Goal: Information Seeking & Learning: Compare options

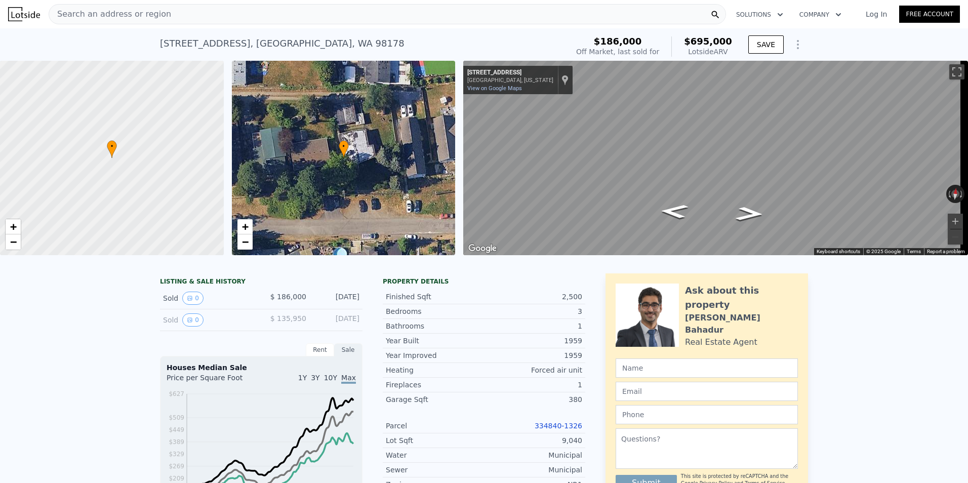
click at [797, 45] on icon "Show Options" at bounding box center [797, 45] width 1 height 8
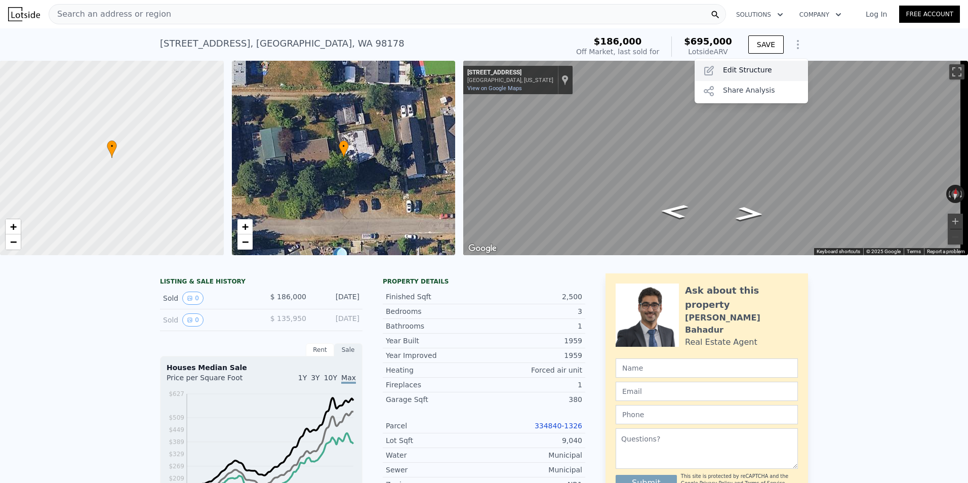
click at [757, 71] on div "Edit Structure" at bounding box center [751, 71] width 113 height 20
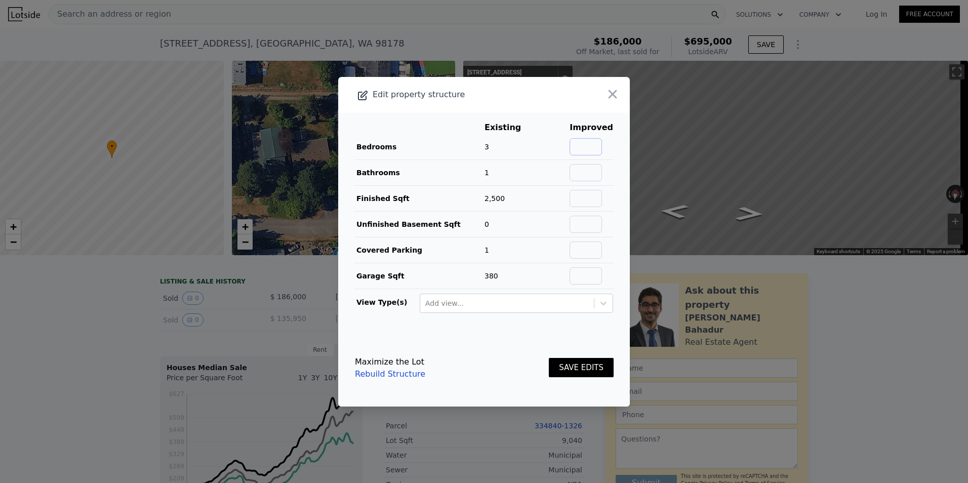
click at [585, 138] on input "text" at bounding box center [586, 146] width 32 height 17
type input "4"
click at [591, 173] on input "text" at bounding box center [586, 172] width 32 height 17
type input "2"
click at [581, 370] on button "SAVE EDITS" at bounding box center [581, 368] width 65 height 20
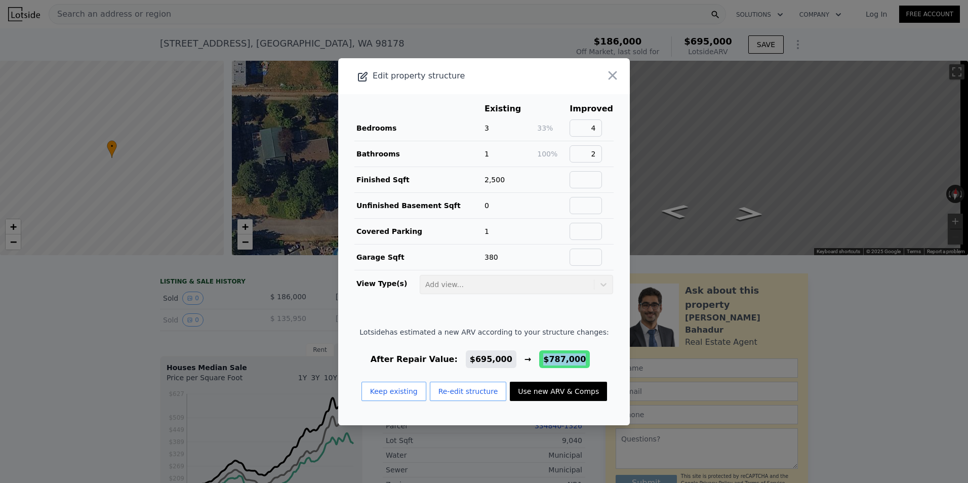
drag, startPoint x: 531, startPoint y: 357, endPoint x: 579, endPoint y: 360, distance: 48.7
click at [579, 360] on div "After Repair Value: $695,000 → $787,000" at bounding box center [483, 359] width 249 height 12
drag, startPoint x: 579, startPoint y: 360, endPoint x: 569, endPoint y: 358, distance: 10.3
click at [569, 358] on span "$787,000" at bounding box center [564, 359] width 51 height 18
click at [609, 78] on icon "button" at bounding box center [613, 75] width 9 height 9
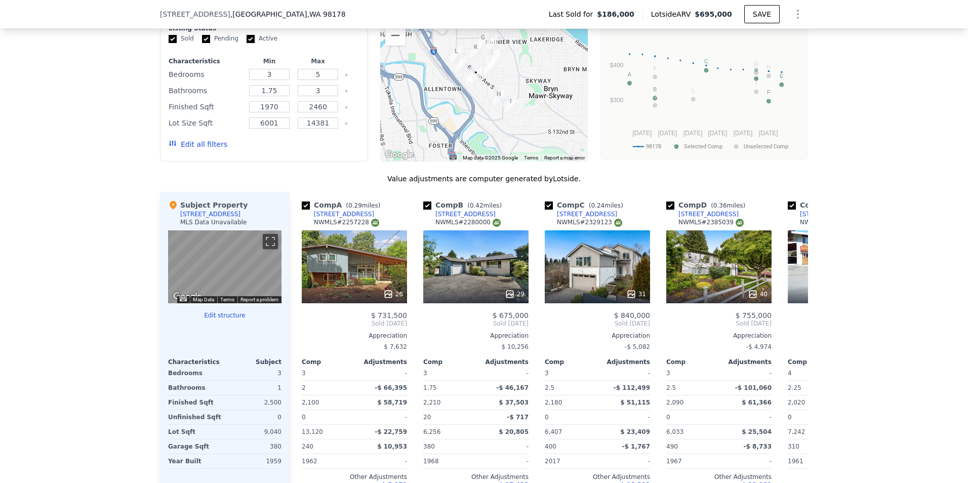
scroll to position [655, 0]
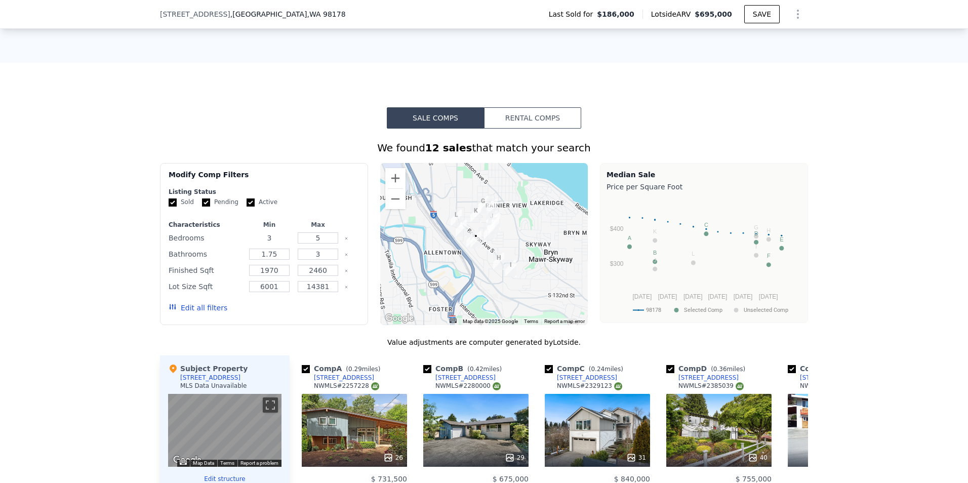
click at [272, 244] on input "3" at bounding box center [269, 237] width 40 height 11
type input "4"
click at [320, 244] on input "5" at bounding box center [318, 237] width 40 height 11
type input "2"
type input "5"
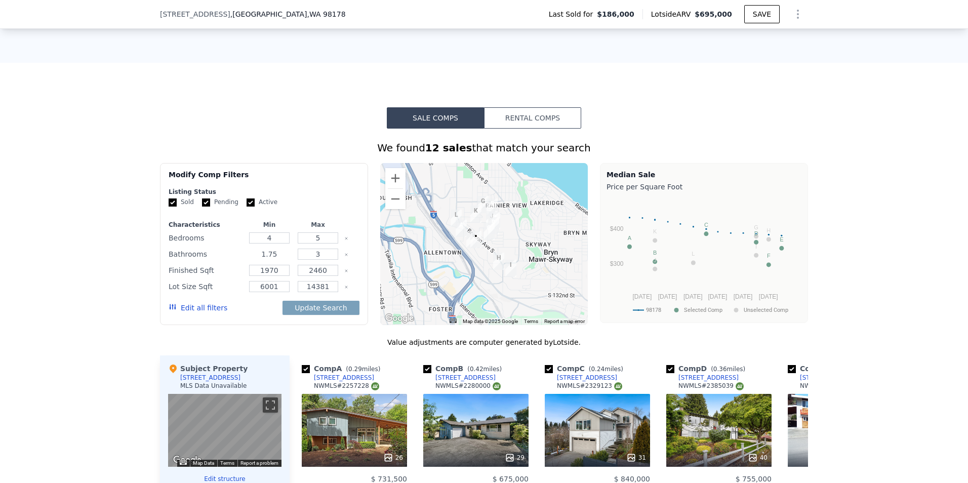
drag, startPoint x: 277, startPoint y: 263, endPoint x: 223, endPoint y: 263, distance: 54.2
click at [223, 261] on div "Bathrooms 1.75 3" at bounding box center [264, 254] width 191 height 14
type input "2"
drag, startPoint x: 326, startPoint y: 265, endPoint x: 312, endPoint y: 263, distance: 13.9
click at [312, 260] on input "3" at bounding box center [318, 254] width 40 height 11
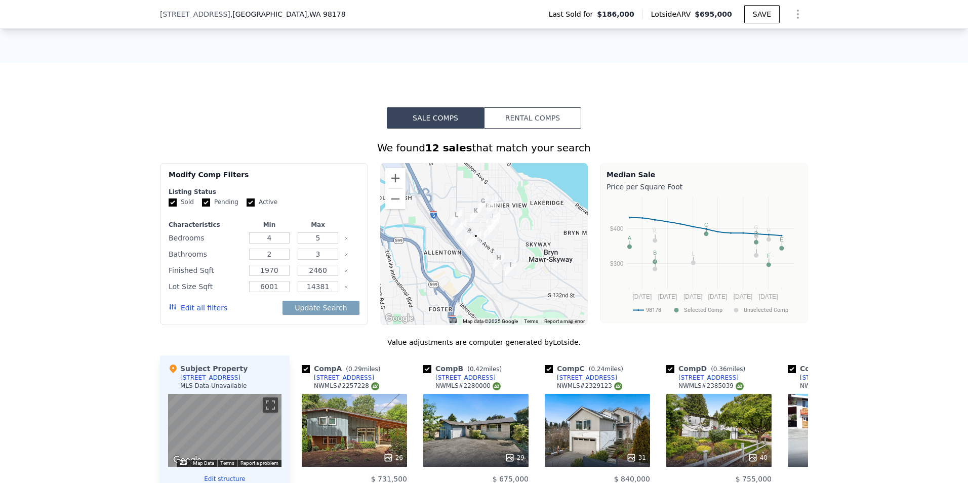
click at [257, 322] on div "Edit all filters Update Search" at bounding box center [264, 308] width 191 height 28
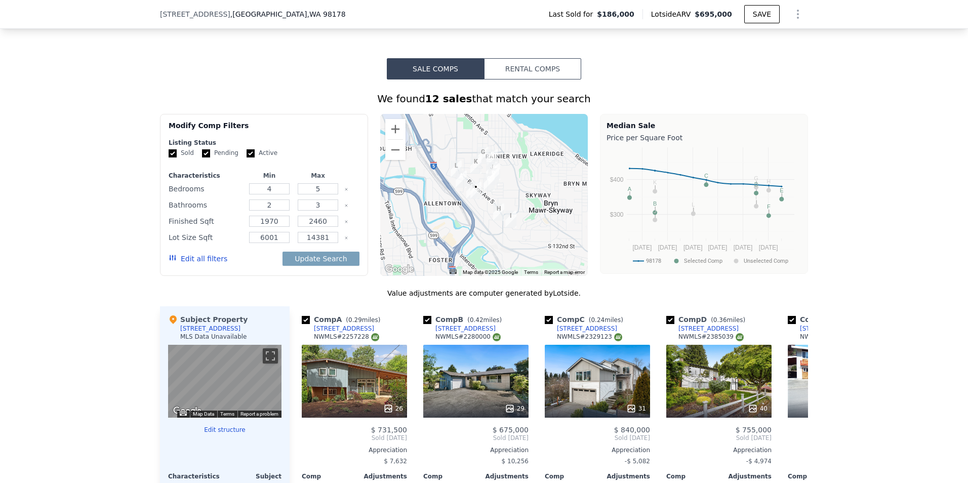
scroll to position [705, 0]
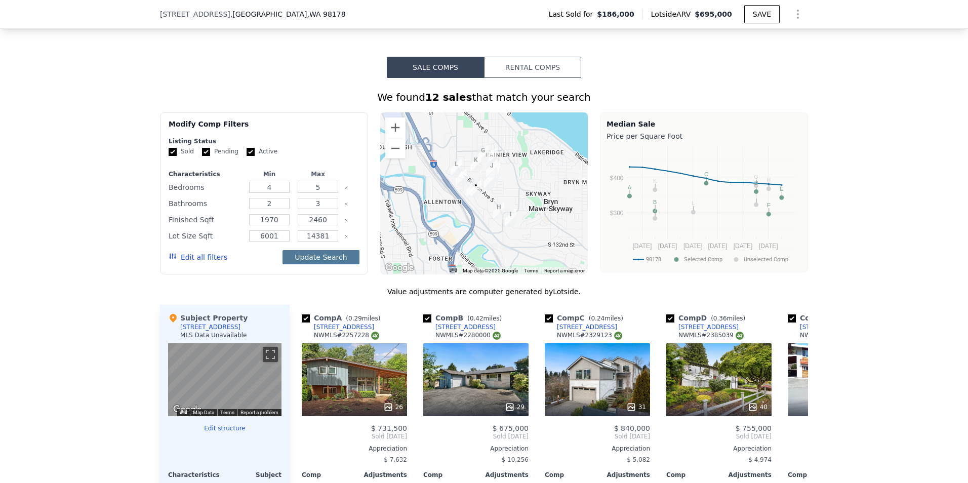
click at [328, 264] on button "Update Search" at bounding box center [320, 257] width 76 height 14
checkbox input "false"
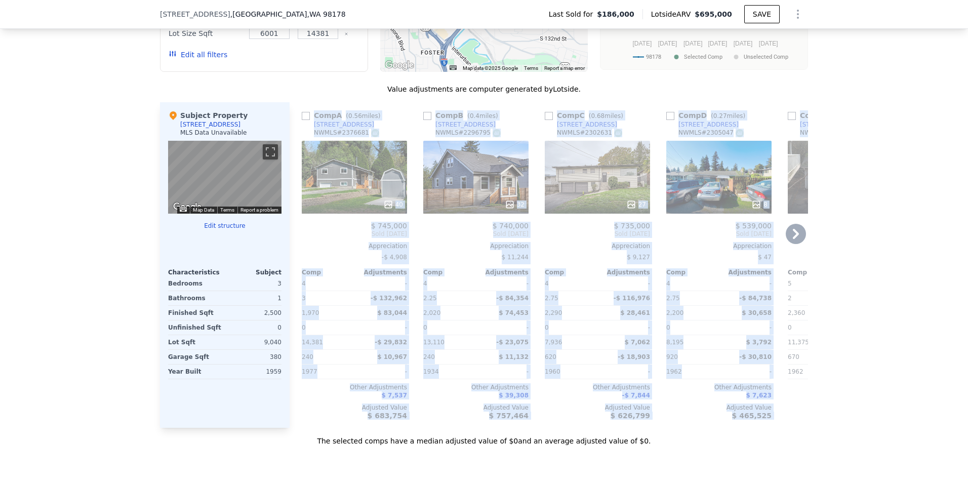
scroll to position [0, 32]
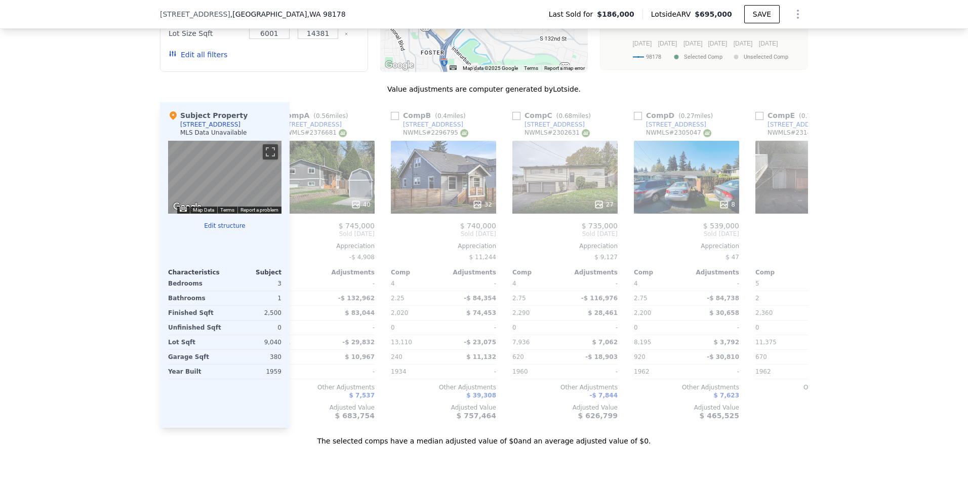
drag, startPoint x: 799, startPoint y: 250, endPoint x: 881, endPoint y: 310, distance: 102.2
click at [881, 310] on div "We found 6 sales that match your search Filters Map Prices Modify Comp Filters …" at bounding box center [484, 160] width 968 height 571
click at [793, 239] on icon at bounding box center [796, 234] width 6 height 10
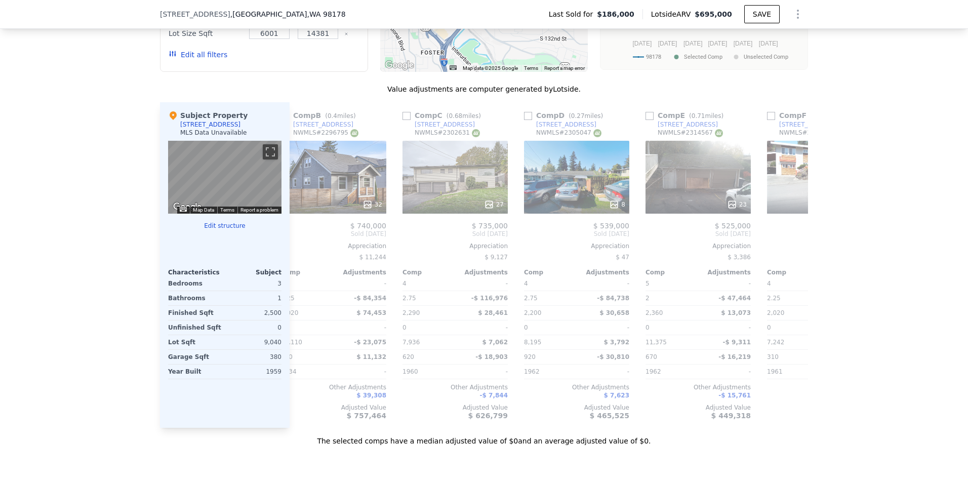
scroll to position [0, 235]
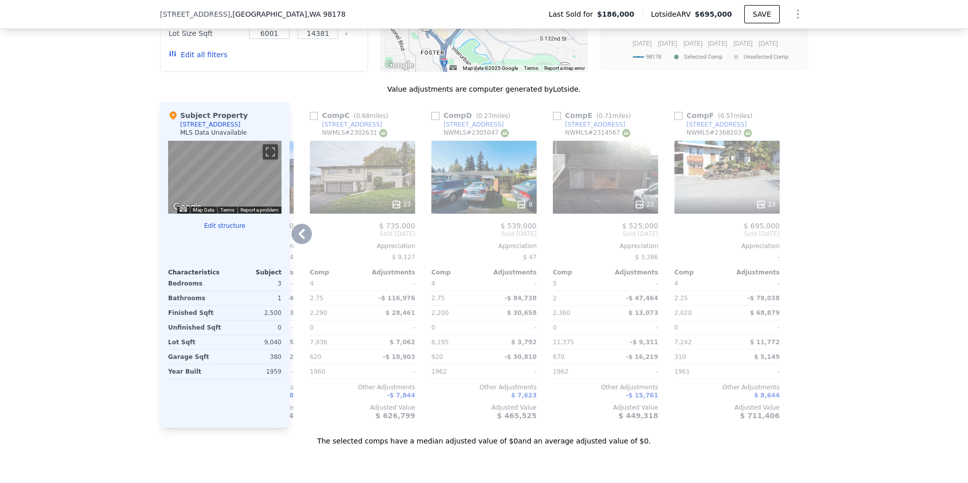
click at [300, 239] on icon at bounding box center [302, 234] width 6 height 10
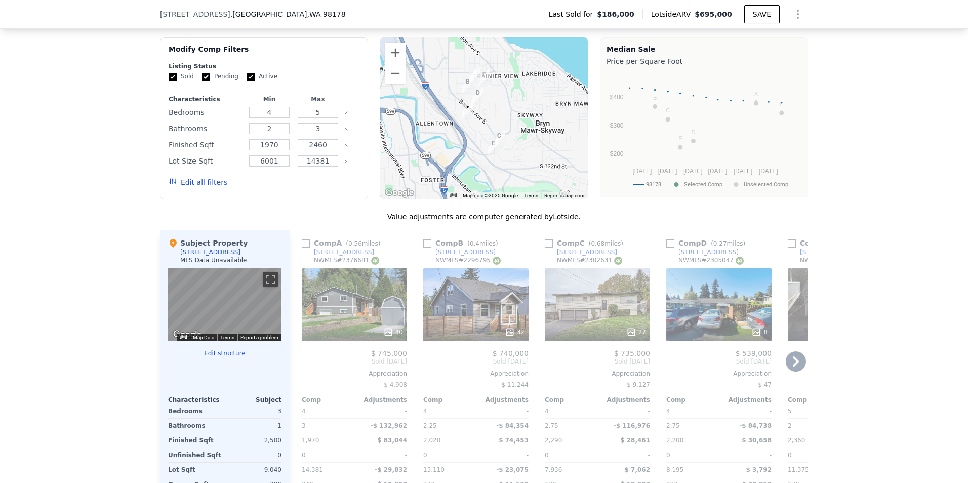
scroll to position [756, 0]
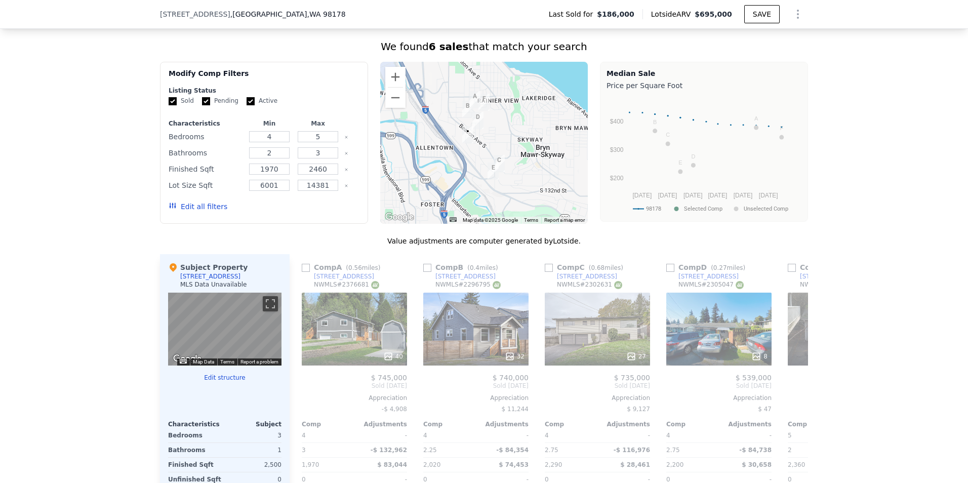
click at [203, 105] on input "Pending" at bounding box center [206, 101] width 8 height 8
checkbox input "false"
click at [250, 105] on label "Active" at bounding box center [262, 101] width 31 height 9
click at [250, 105] on input "Active" at bounding box center [251, 101] width 8 height 8
checkbox input "false"
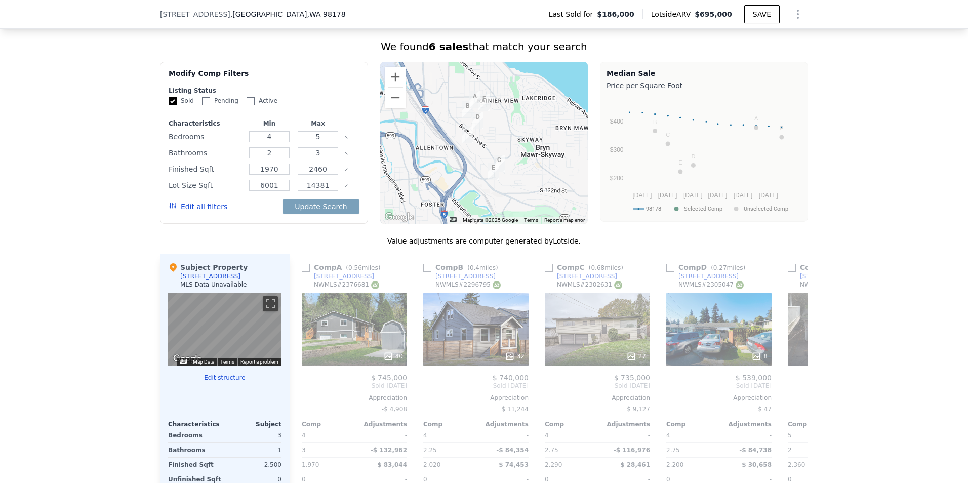
click at [211, 212] on button "Edit all filters" at bounding box center [198, 206] width 59 height 10
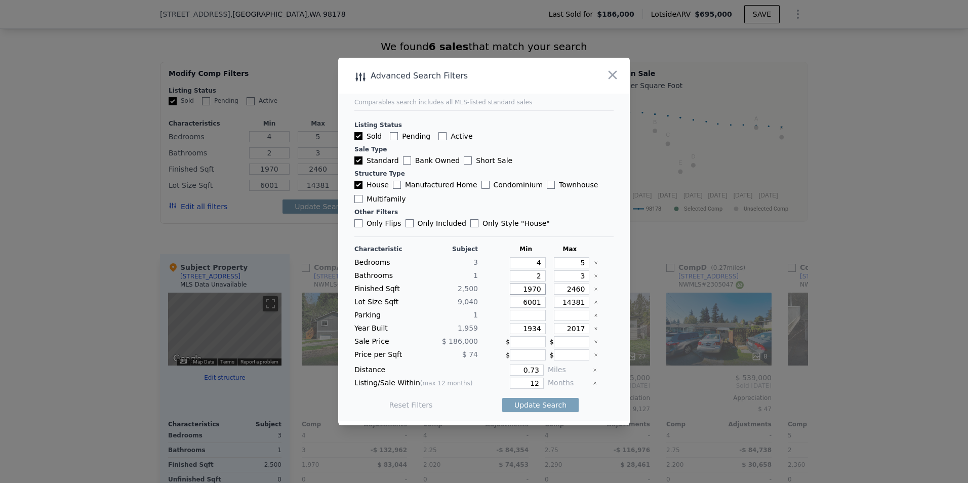
click at [518, 290] on input "1970" at bounding box center [528, 289] width 36 height 11
type input "2"
type input "25"
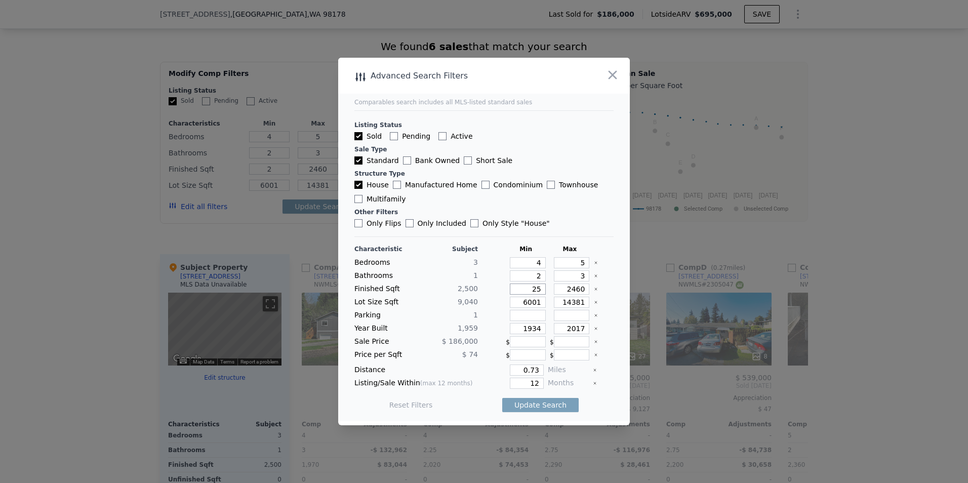
type input "25"
type input "2500"
type input "250"
type input "2500"
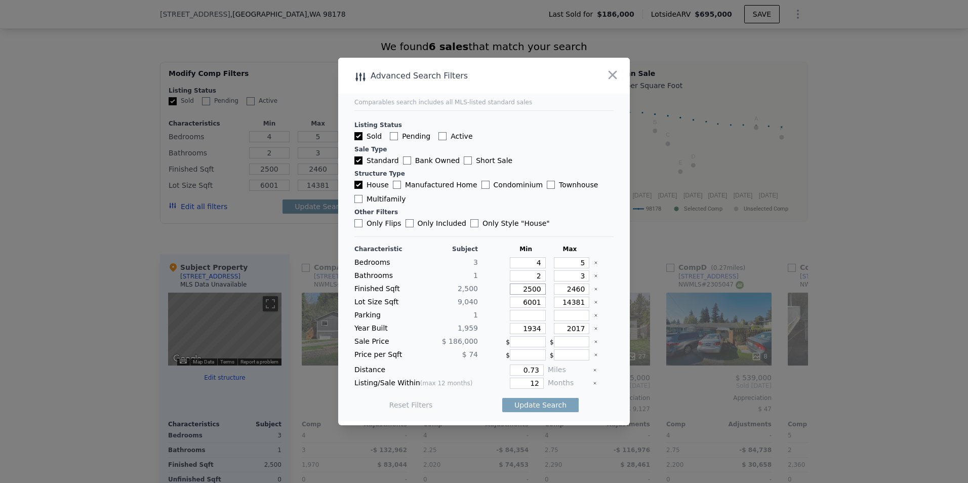
type input "2500"
click at [567, 294] on input "2460" at bounding box center [572, 289] width 36 height 11
type input "3"
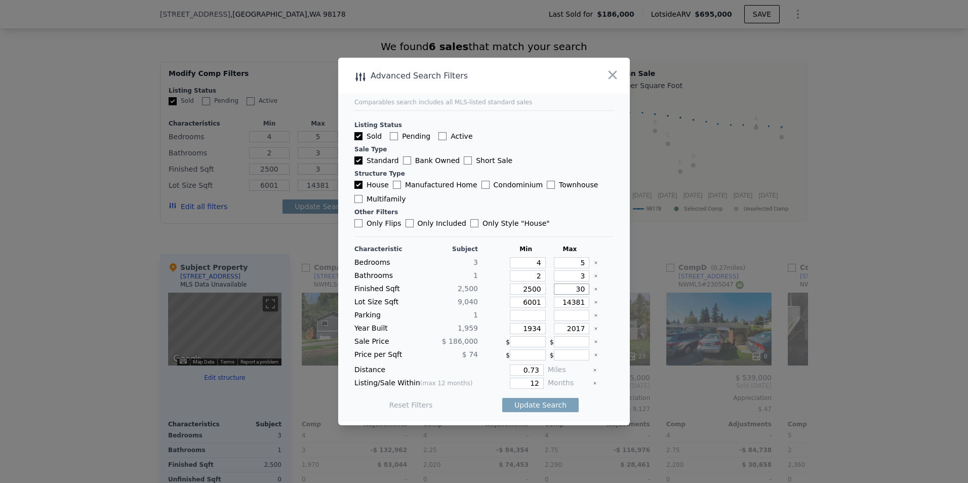
type input "300"
type input "30"
type input "300"
type input "3000"
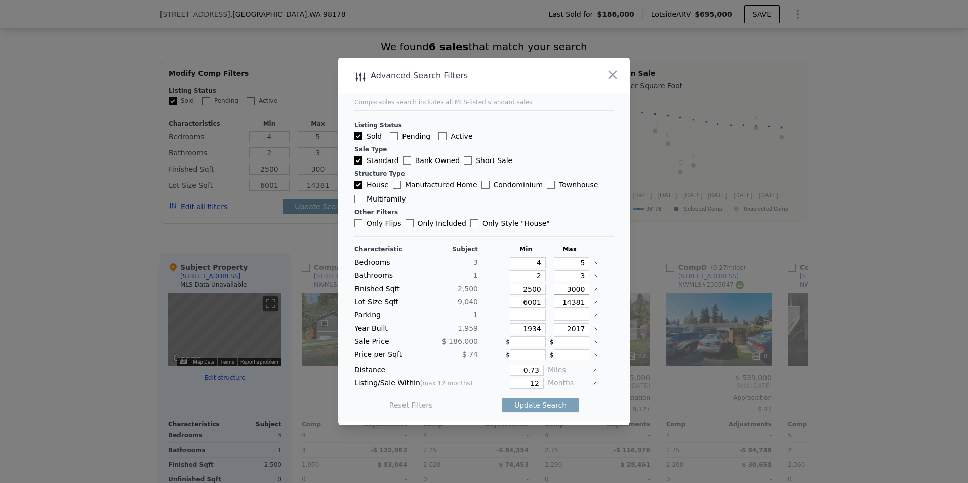
type input "3000"
click at [535, 371] on input "0.73" at bounding box center [527, 370] width 34 height 11
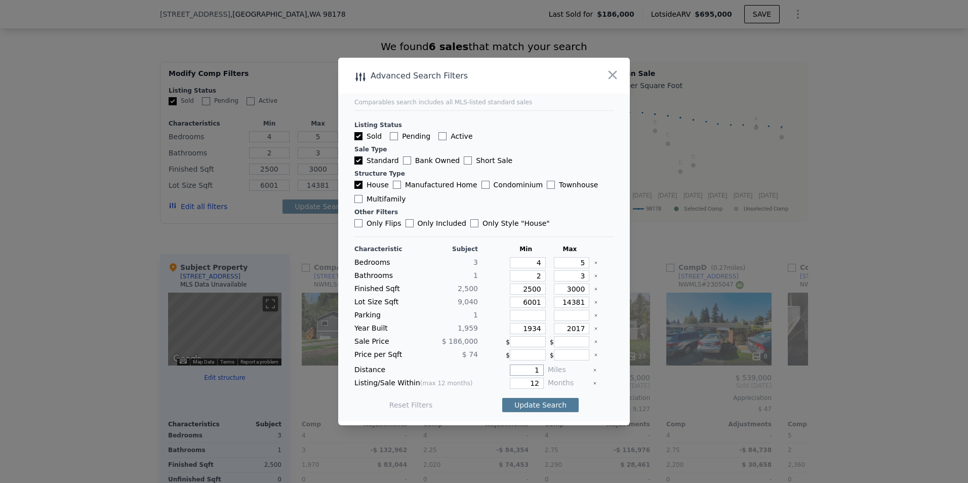
type input "1"
click at [537, 407] on button "Update Search" at bounding box center [540, 405] width 76 height 14
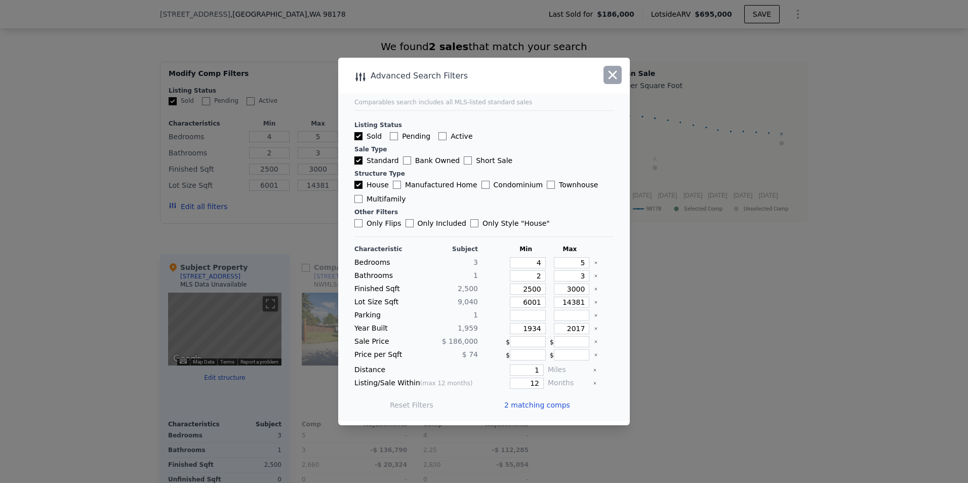
click at [620, 74] on button "button" at bounding box center [612, 75] width 18 height 18
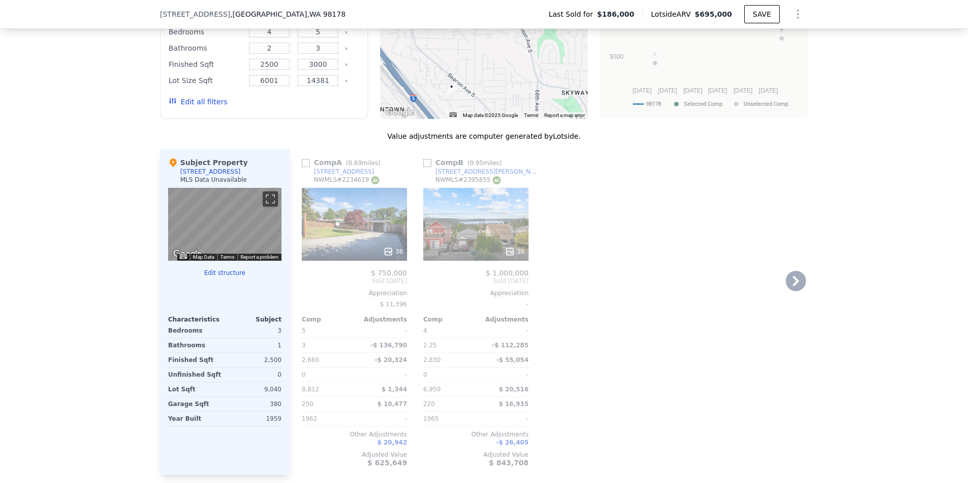
scroll to position [857, 0]
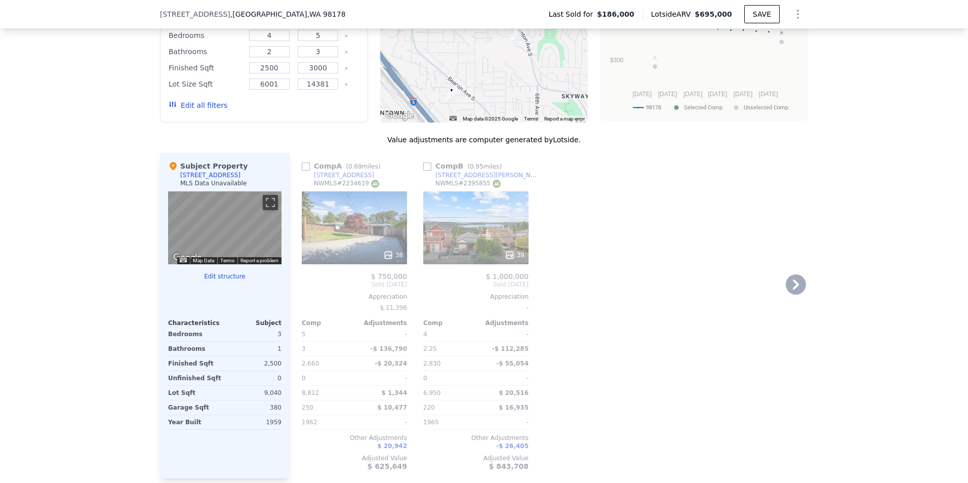
click at [383, 280] on span "$ 750,000" at bounding box center [389, 276] width 36 height 8
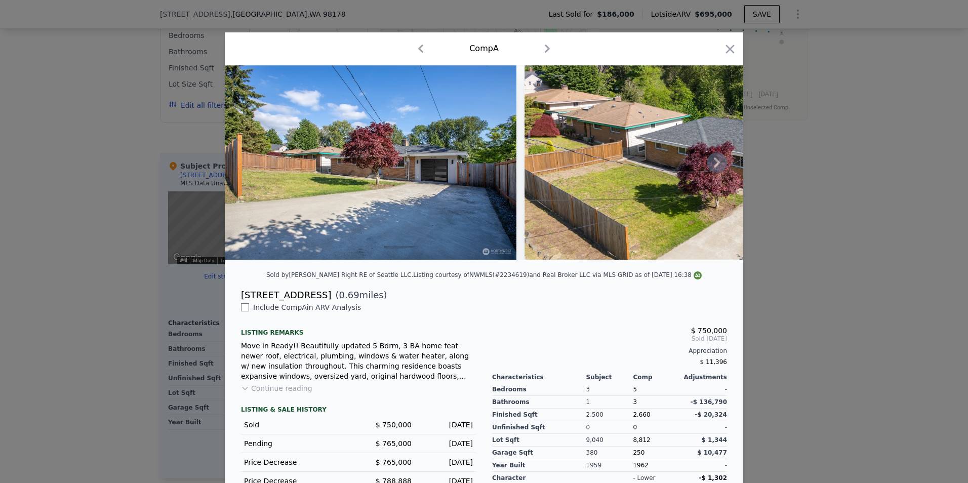
click at [709, 163] on icon at bounding box center [717, 162] width 20 height 20
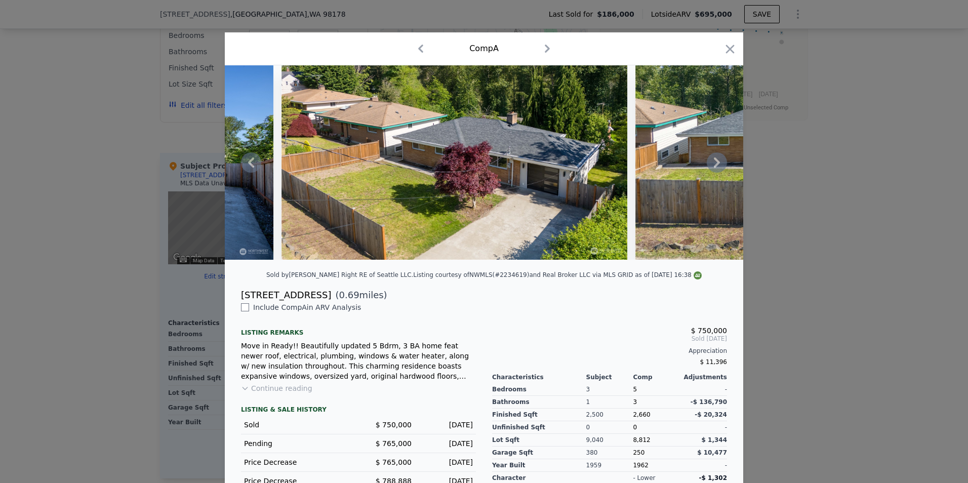
click at [713, 166] on icon at bounding box center [717, 162] width 20 height 20
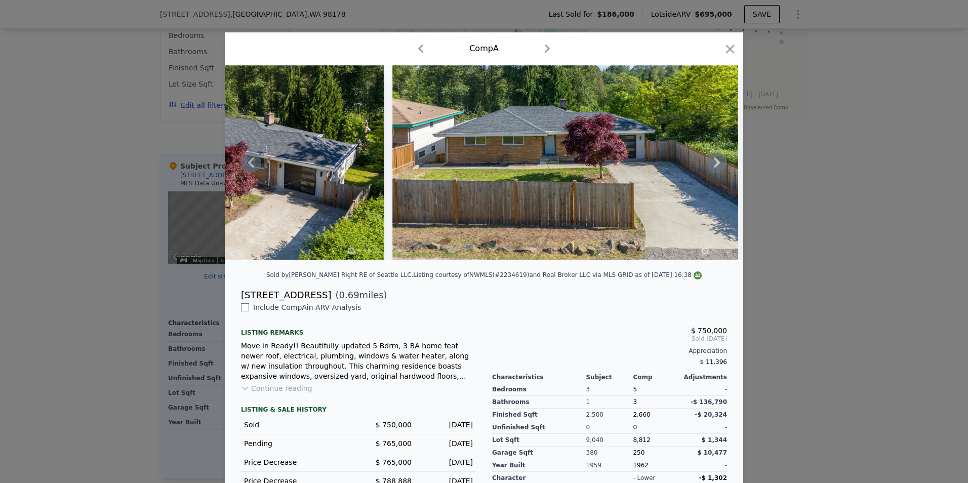
click at [713, 166] on icon at bounding box center [717, 162] width 20 height 20
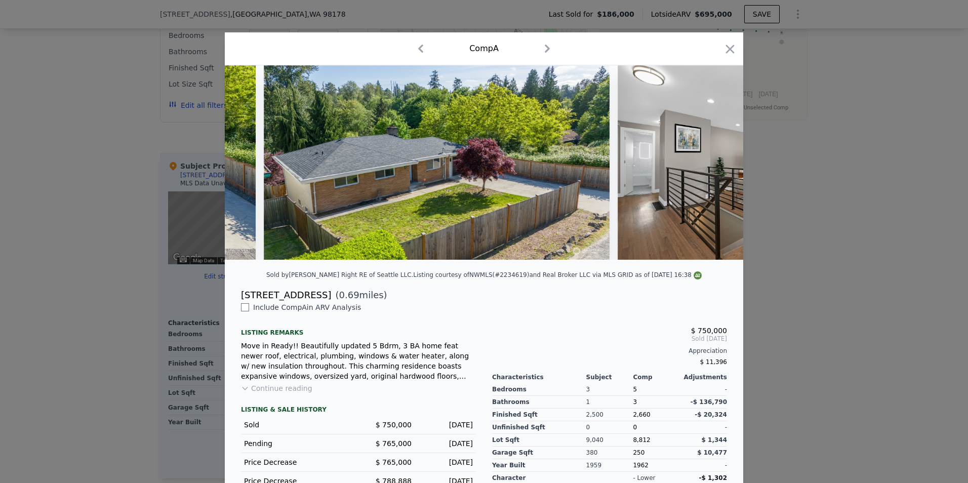
scroll to position [0, 972]
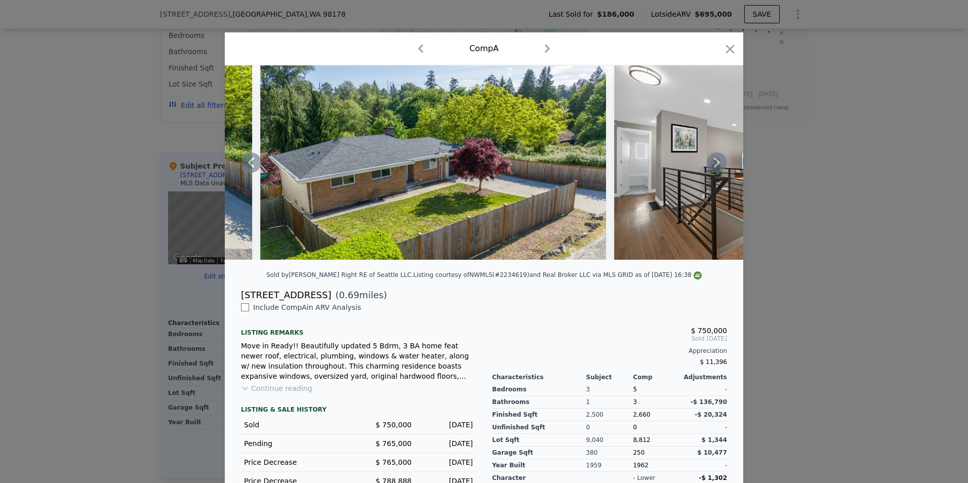
click at [713, 166] on icon at bounding box center [717, 162] width 20 height 20
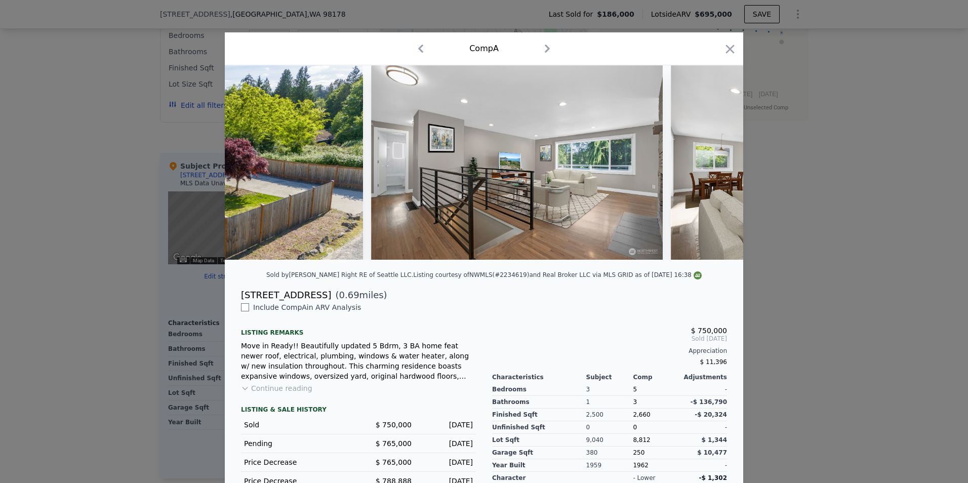
click at [713, 166] on div at bounding box center [484, 162] width 518 height 194
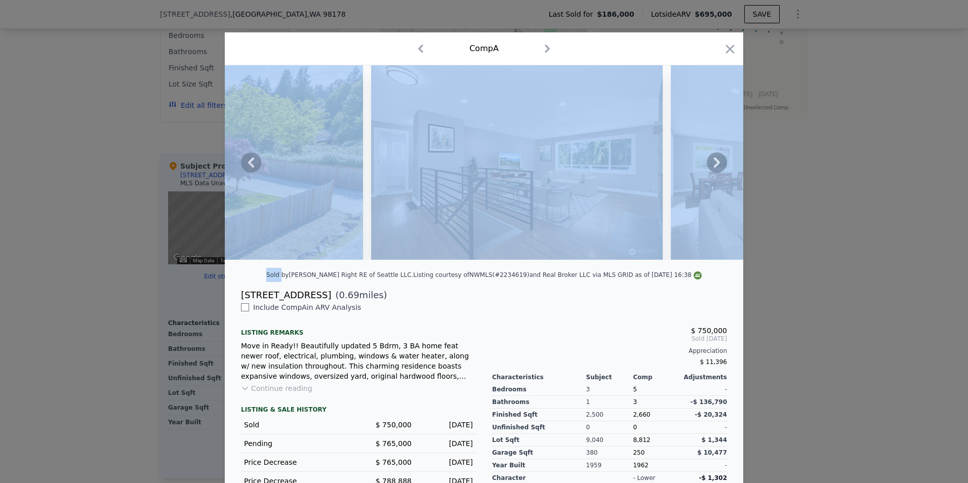
click at [713, 166] on icon at bounding box center [717, 162] width 20 height 20
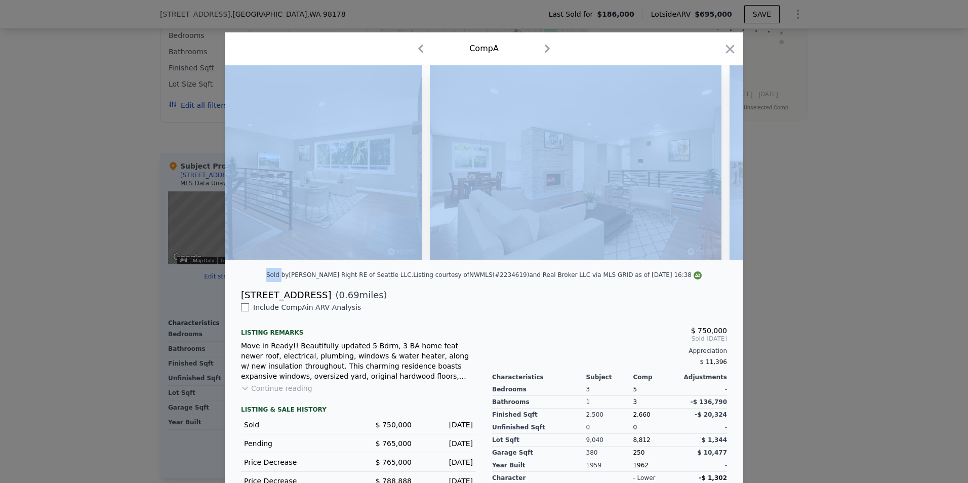
scroll to position [0, 1458]
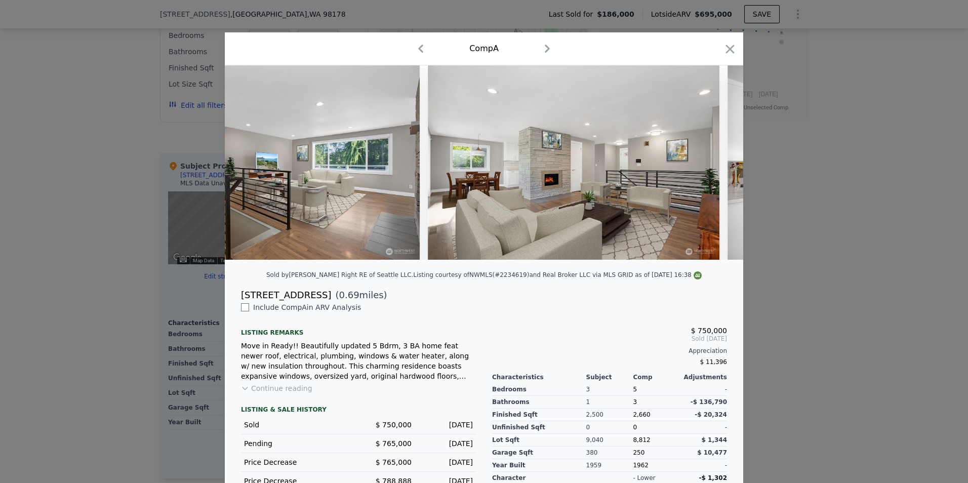
drag, startPoint x: 713, startPoint y: 166, endPoint x: 573, endPoint y: 324, distance: 210.8
click at [573, 324] on div "$ 750,000 Sold [DATE] Appreciation $ 11,396 Characteristics Subject Comp Adjust…" at bounding box center [609, 419] width 251 height 234
click at [717, 160] on icon at bounding box center [717, 162] width 20 height 20
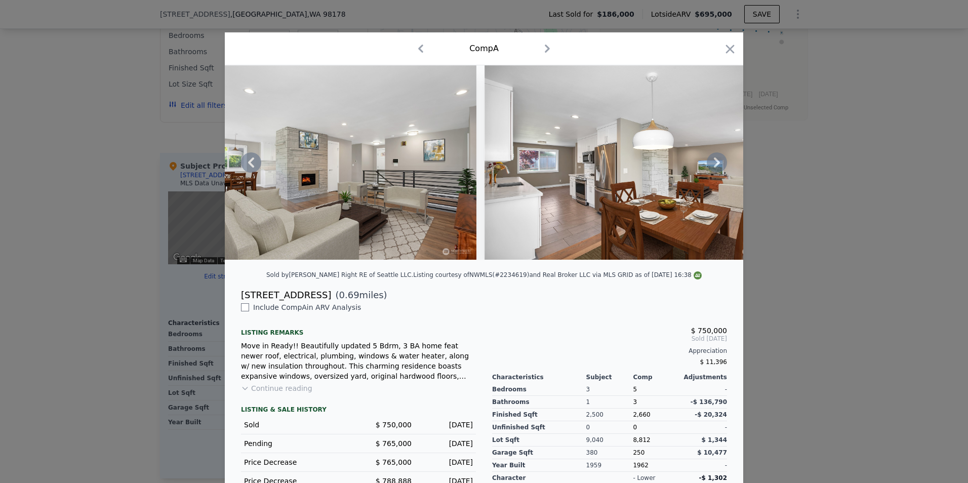
click at [713, 172] on icon at bounding box center [717, 162] width 20 height 20
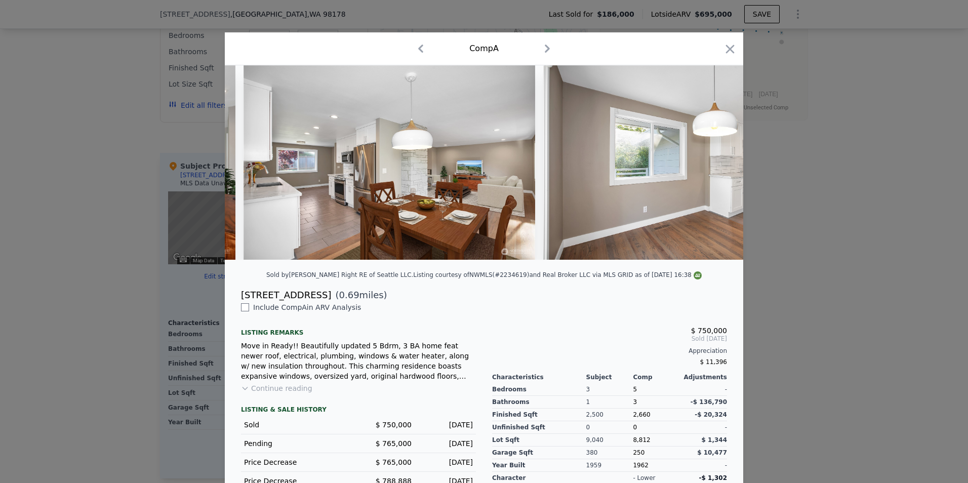
scroll to position [0, 1944]
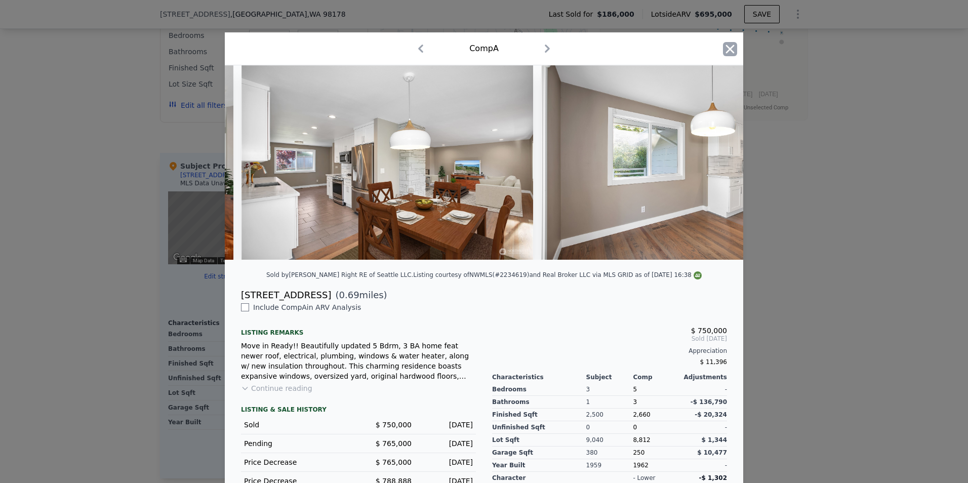
click at [723, 54] on icon "button" at bounding box center [730, 49] width 14 height 14
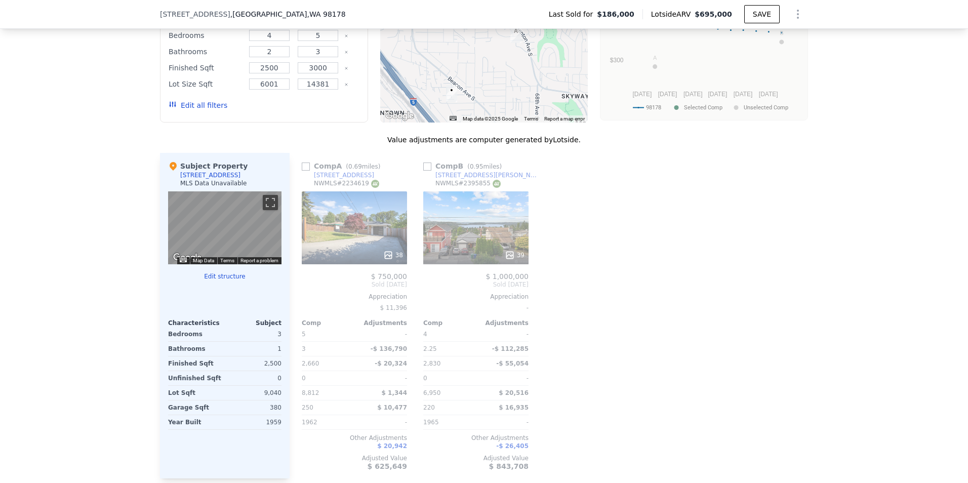
click at [510, 280] on span "$ 1,000,000" at bounding box center [507, 276] width 43 height 8
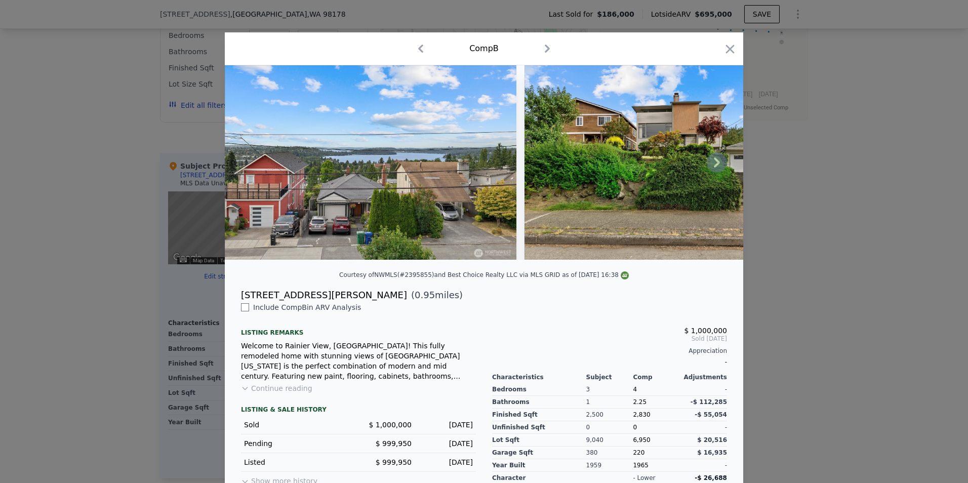
click at [711, 172] on icon at bounding box center [717, 162] width 20 height 20
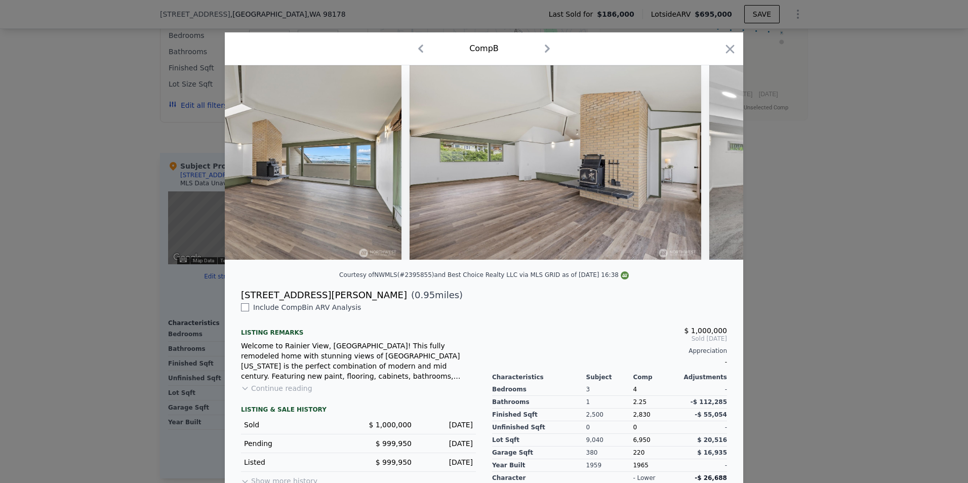
scroll to position [0, 6643]
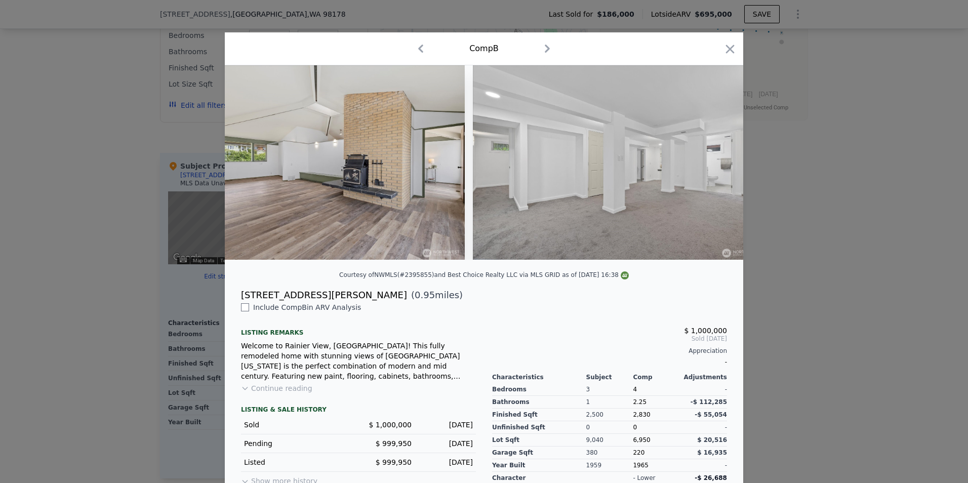
click at [728, 50] on icon "button" at bounding box center [730, 49] width 9 height 9
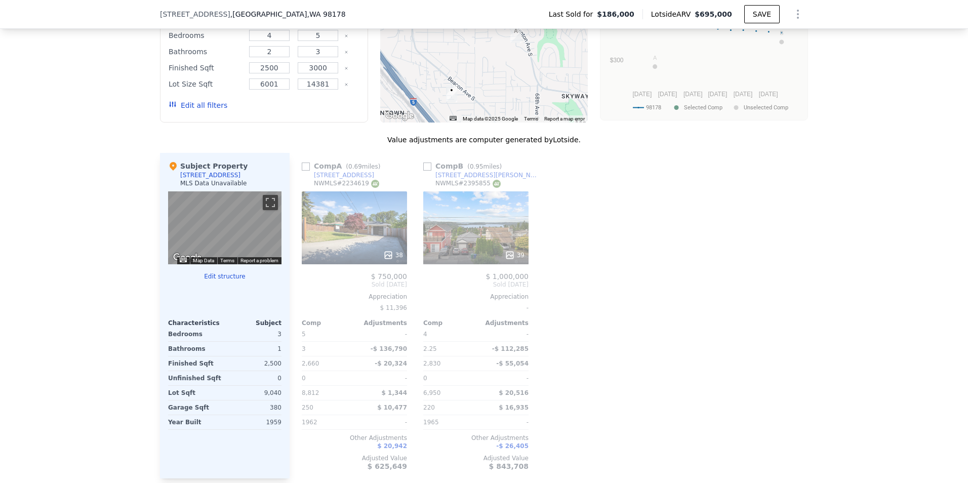
click at [96, 272] on div "We found 2 sales that match your search Filters Map Prices Modify Comp Filters …" at bounding box center [484, 211] width 968 height 571
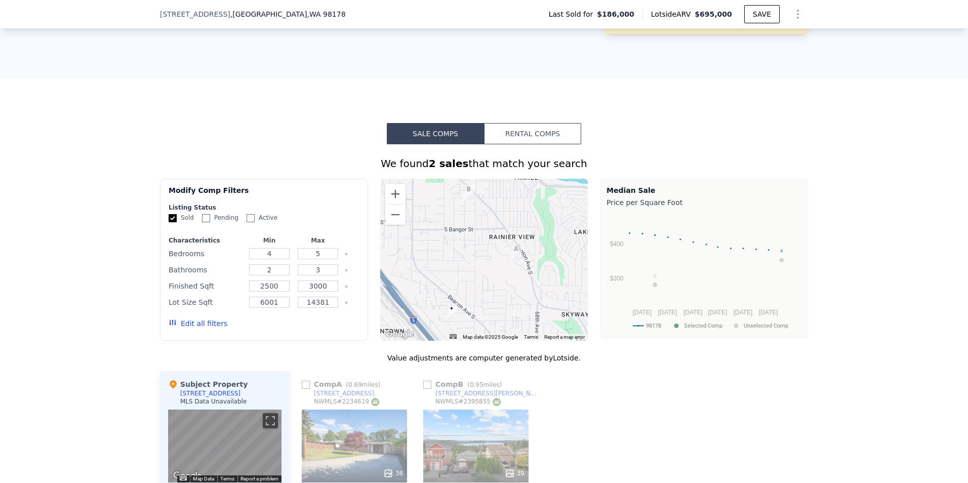
scroll to position [655, 0]
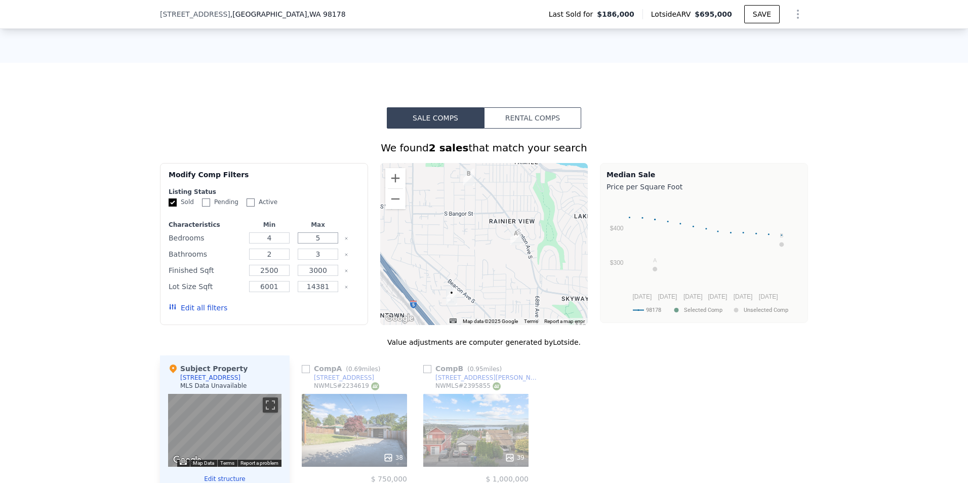
click at [320, 244] on input "5" at bounding box center [318, 237] width 40 height 11
type input "4"
click at [327, 260] on input "3" at bounding box center [318, 254] width 40 height 11
type input "2"
click at [189, 313] on button "Edit all filters" at bounding box center [198, 308] width 59 height 10
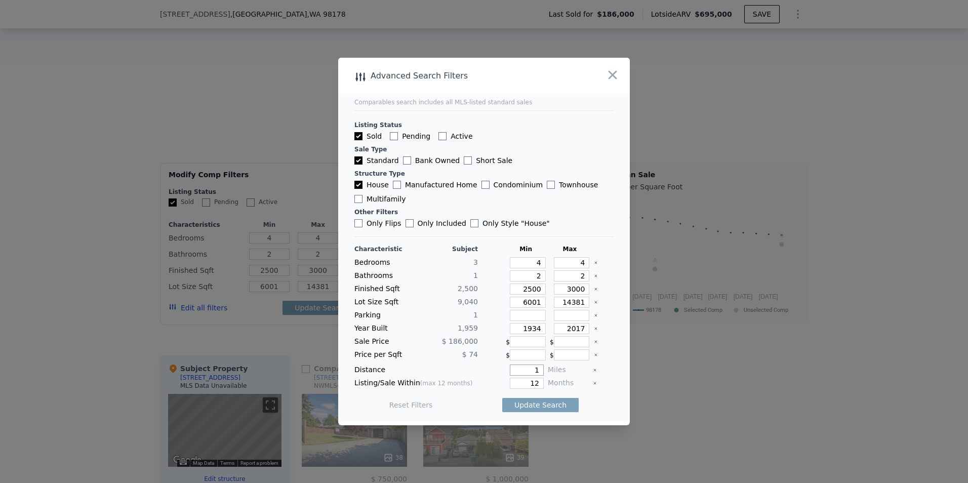
click at [538, 375] on input "1" at bounding box center [527, 370] width 34 height 11
type input "2"
drag, startPoint x: 538, startPoint y: 289, endPoint x: 512, endPoint y: 292, distance: 26.4
click at [512, 292] on input "2500" at bounding box center [528, 289] width 36 height 11
type input "2"
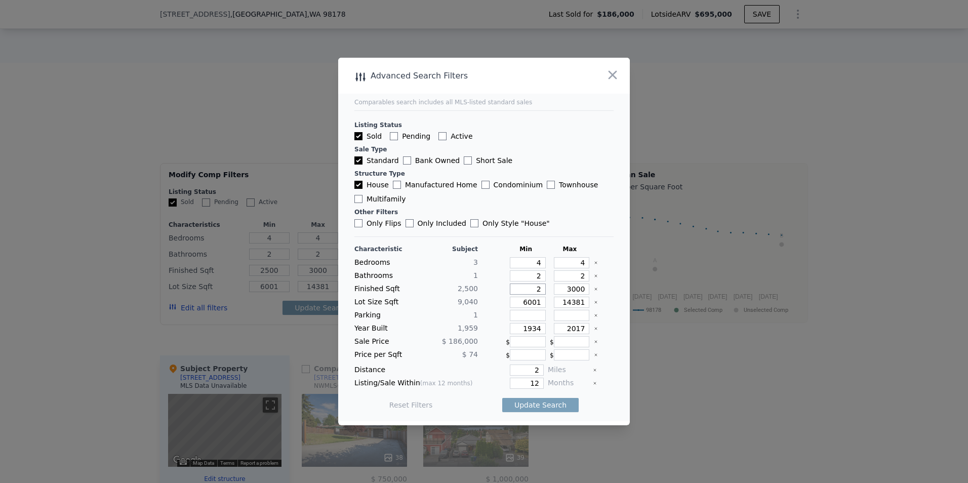
type input "2"
type input "20"
type input "200"
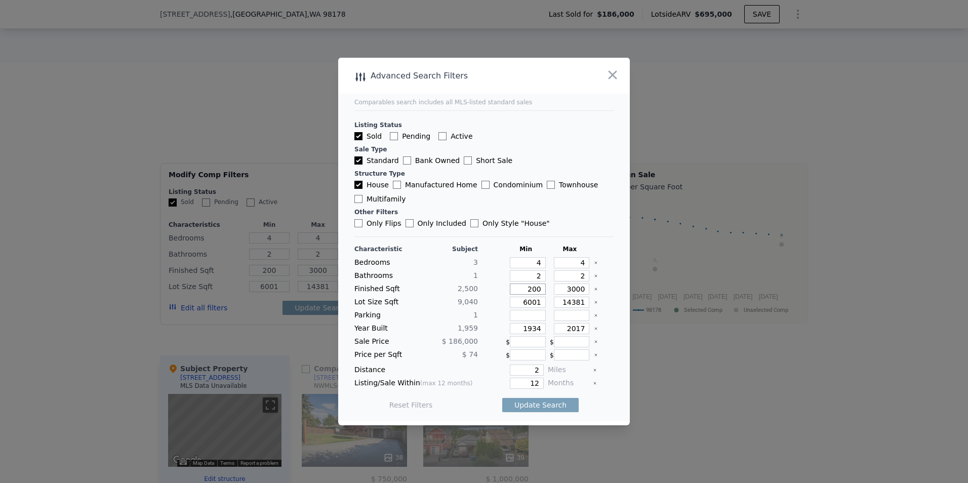
type input "2000"
click at [541, 406] on button "Update Search" at bounding box center [540, 405] width 76 height 14
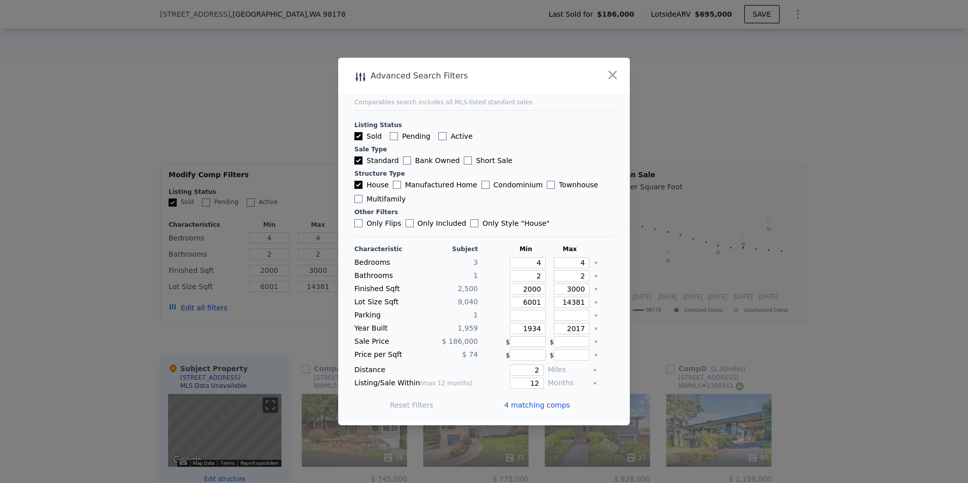
click at [140, 361] on div at bounding box center [484, 241] width 968 height 483
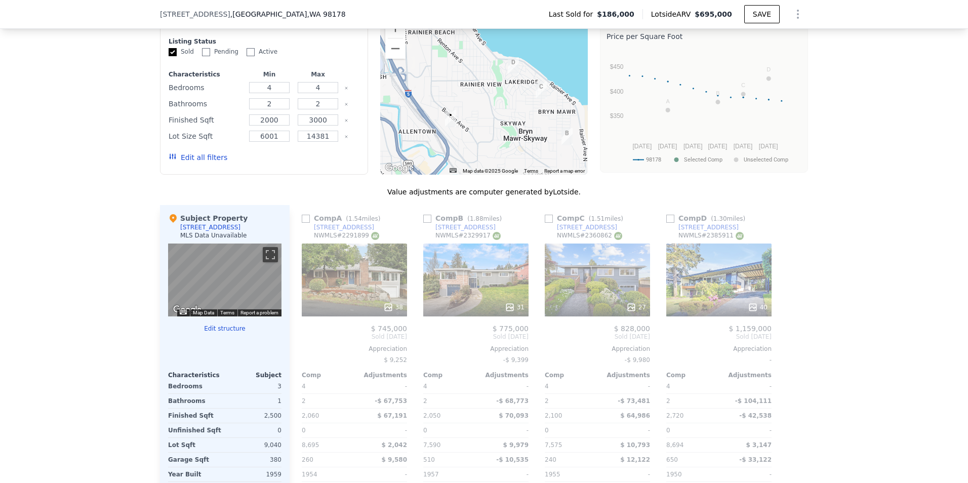
scroll to position [806, 0]
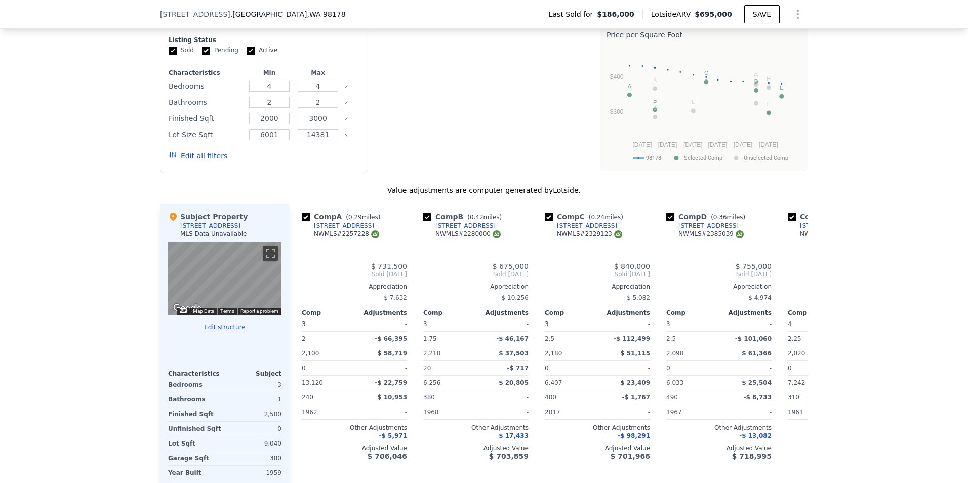
checkbox input "true"
type input "3"
type input "5"
type input "1.75"
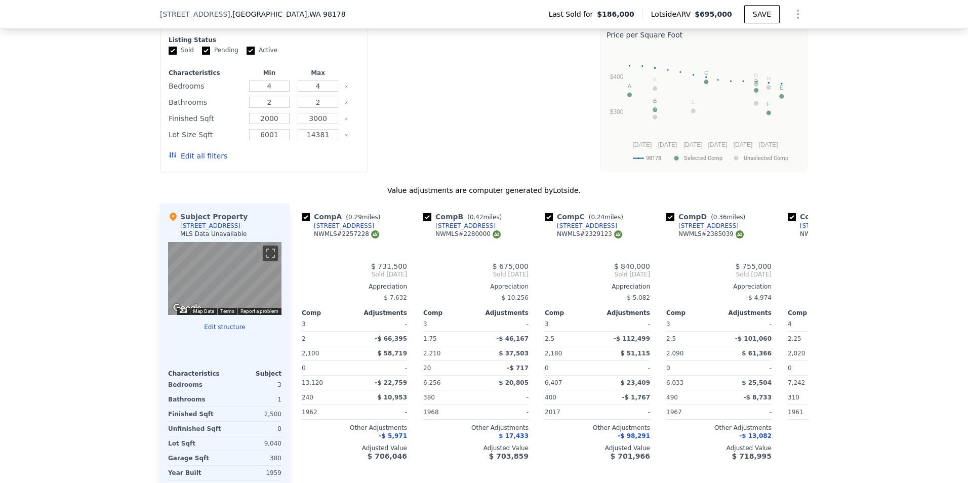
type input "3"
type input "1970"
type input "2460"
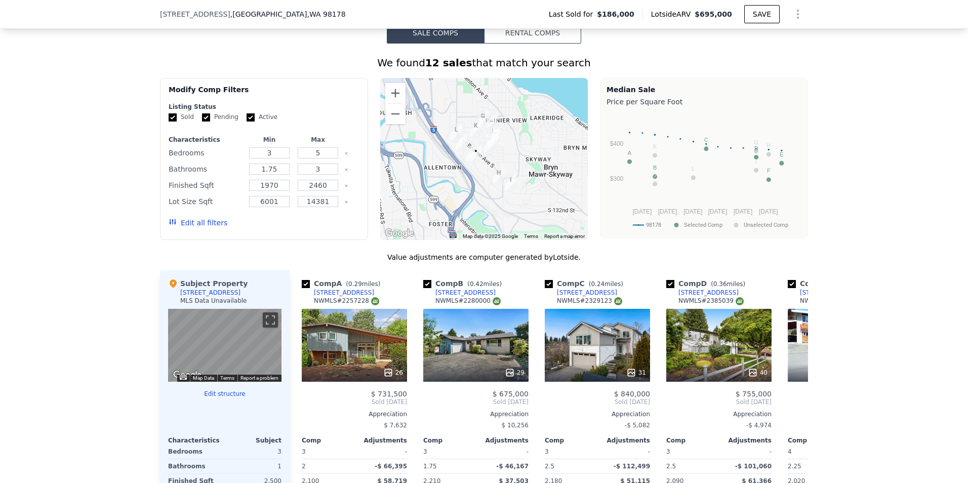
scroll to position [705, 0]
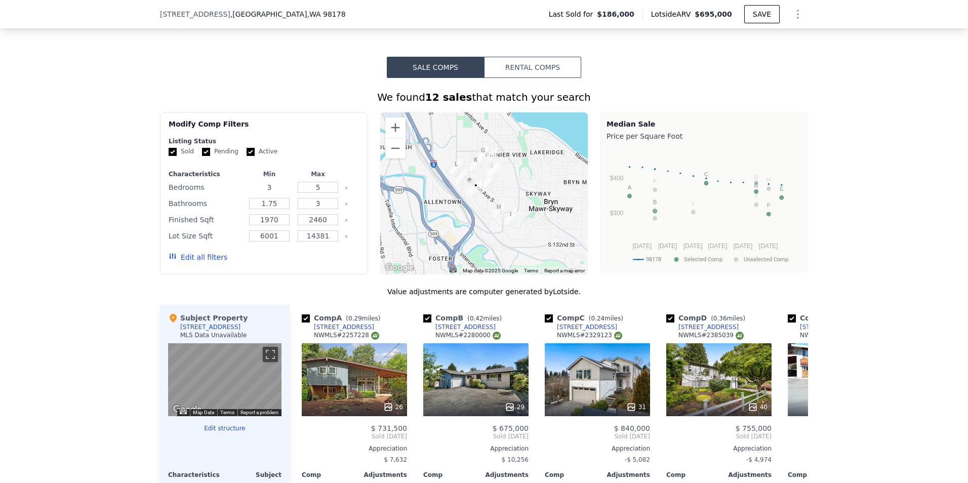
drag, startPoint x: 274, startPoint y: 195, endPoint x: 195, endPoint y: 196, distance: 78.5
click at [195, 194] on div "Bedrooms 3 5" at bounding box center [264, 187] width 191 height 14
type input "4"
drag, startPoint x: 326, startPoint y: 195, endPoint x: 277, endPoint y: 197, distance: 48.7
click at [281, 194] on div "Bedrooms 4 5" at bounding box center [264, 187] width 191 height 14
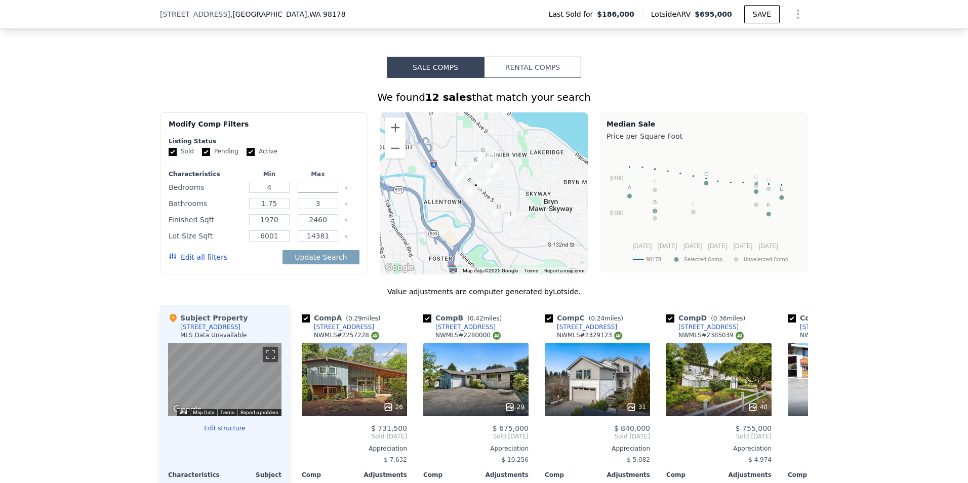
type input "4"
drag, startPoint x: 273, startPoint y: 212, endPoint x: 213, endPoint y: 216, distance: 60.4
click at [213, 211] on div "Bathrooms 1.75 3" at bounding box center [264, 203] width 191 height 14
type input "2"
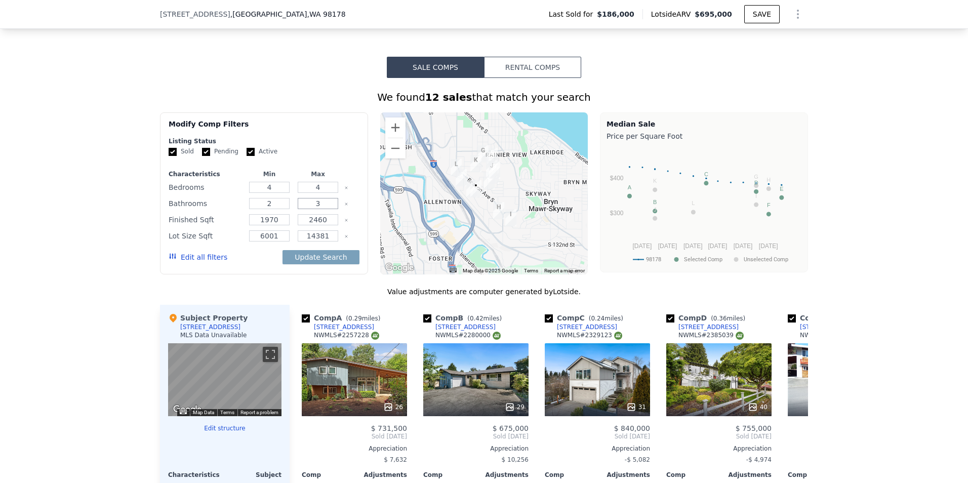
drag, startPoint x: 325, startPoint y: 209, endPoint x: 291, endPoint y: 205, distance: 34.2
click at [301, 208] on input "3" at bounding box center [318, 203] width 40 height 11
type input "2"
drag, startPoint x: 279, startPoint y: 230, endPoint x: 216, endPoint y: 231, distance: 62.8
click at [216, 227] on div "Finished Sqft 1970 2460" at bounding box center [264, 220] width 191 height 14
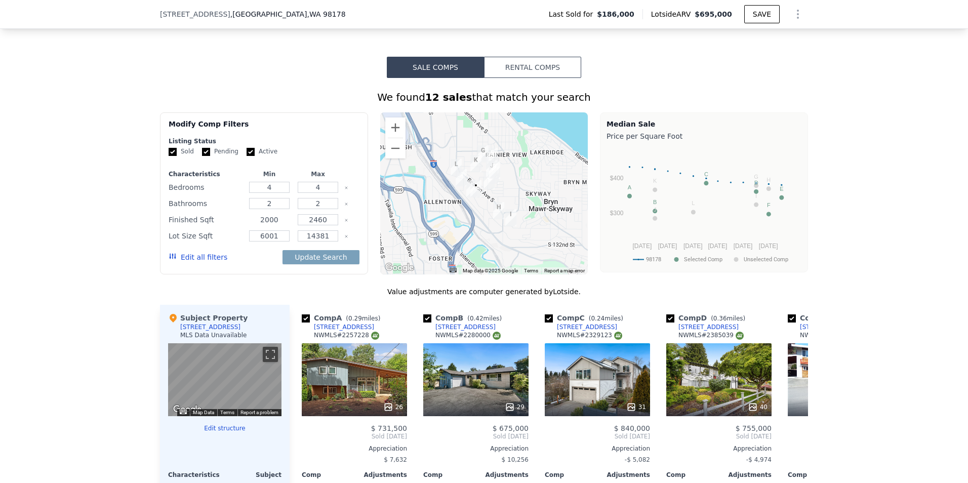
type input "2000"
click at [337, 227] on div "Finished Sqft 2000 2460" at bounding box center [264, 220] width 191 height 14
drag, startPoint x: 329, startPoint y: 228, endPoint x: 263, endPoint y: 233, distance: 66.0
click at [263, 227] on div "Finished Sqft 2000 2460" at bounding box center [264, 220] width 191 height 14
type input "3000"
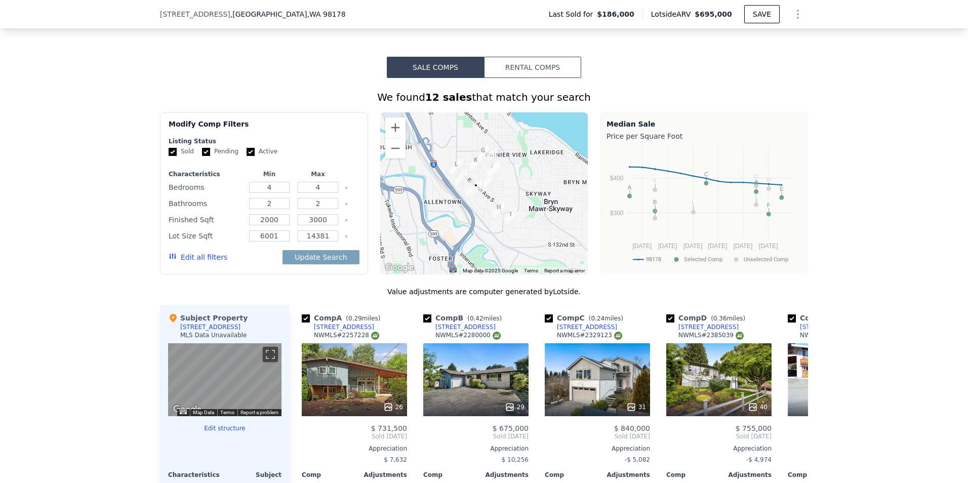
click at [188, 262] on button "Edit all filters" at bounding box center [198, 257] width 59 height 10
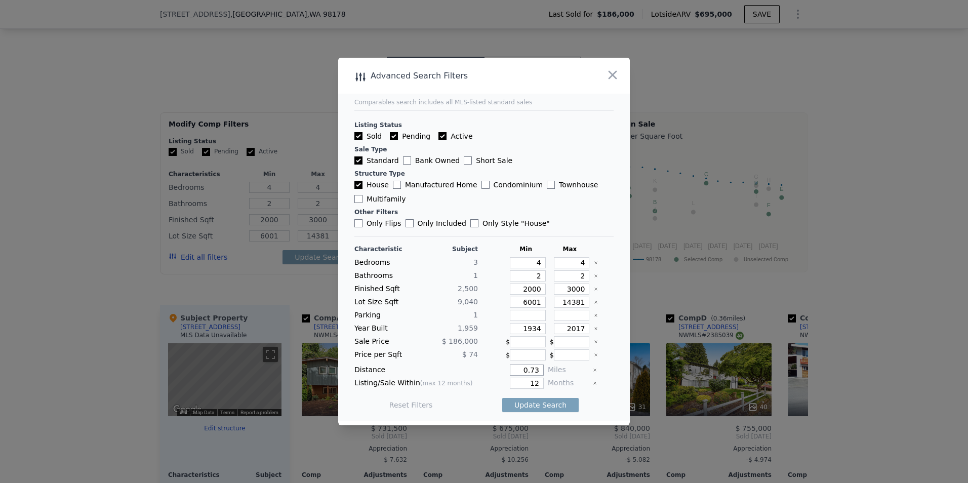
drag, startPoint x: 533, startPoint y: 368, endPoint x: 506, endPoint y: 370, distance: 27.4
click at [510, 370] on input "0.73" at bounding box center [527, 370] width 34 height 11
type input "2"
click at [524, 408] on button "Update Search" at bounding box center [540, 405] width 76 height 14
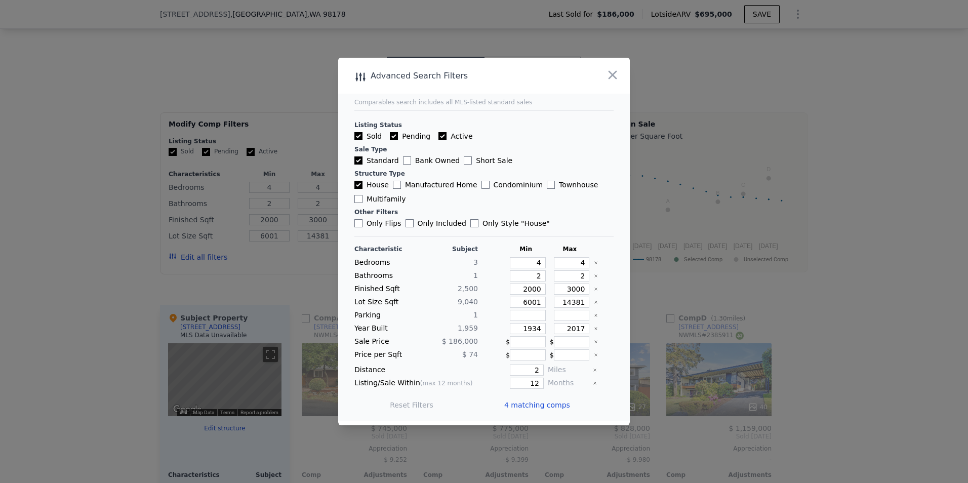
click at [114, 301] on div at bounding box center [484, 241] width 968 height 483
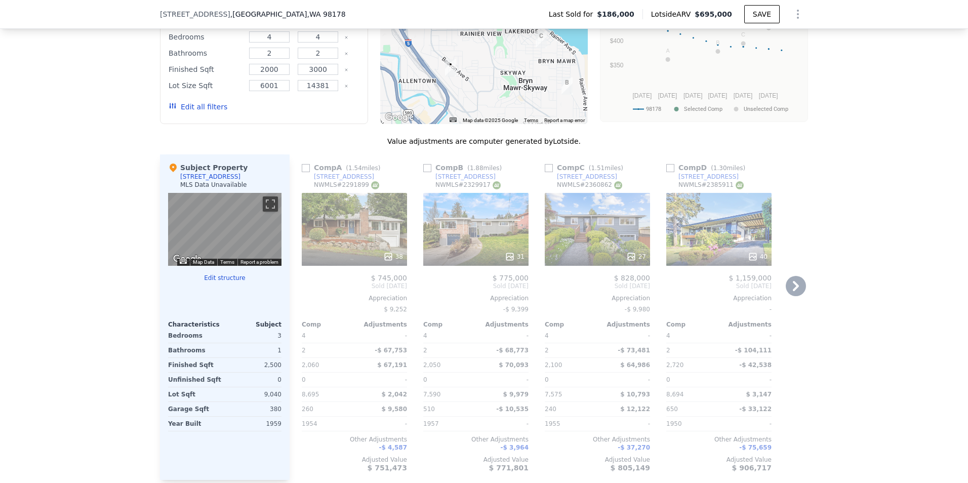
scroll to position [857, 0]
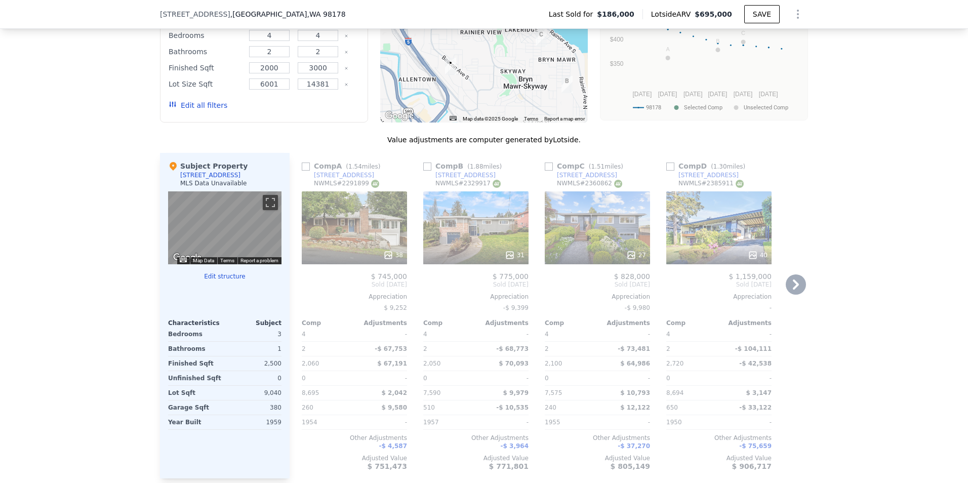
click at [793, 290] on icon at bounding box center [796, 284] width 6 height 10
click at [792, 292] on icon at bounding box center [796, 284] width 20 height 20
click at [792, 295] on icon at bounding box center [796, 284] width 20 height 20
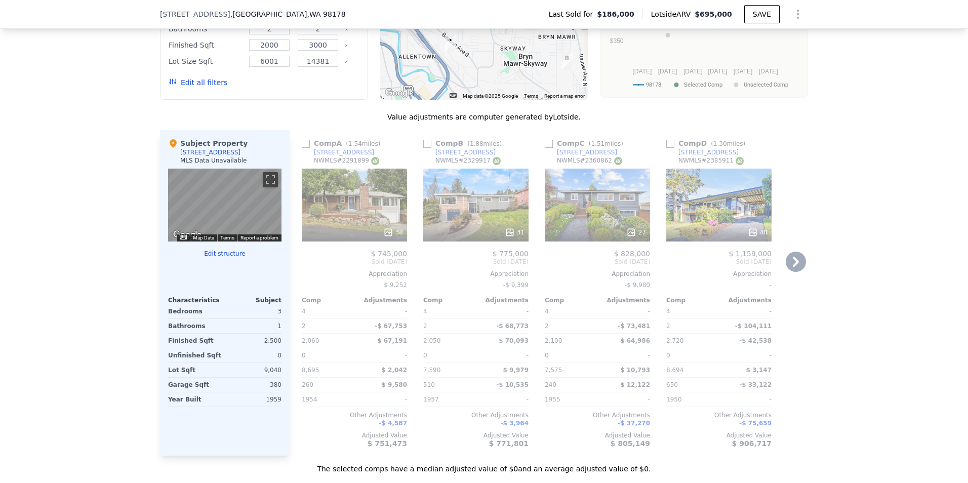
scroll to position [908, 0]
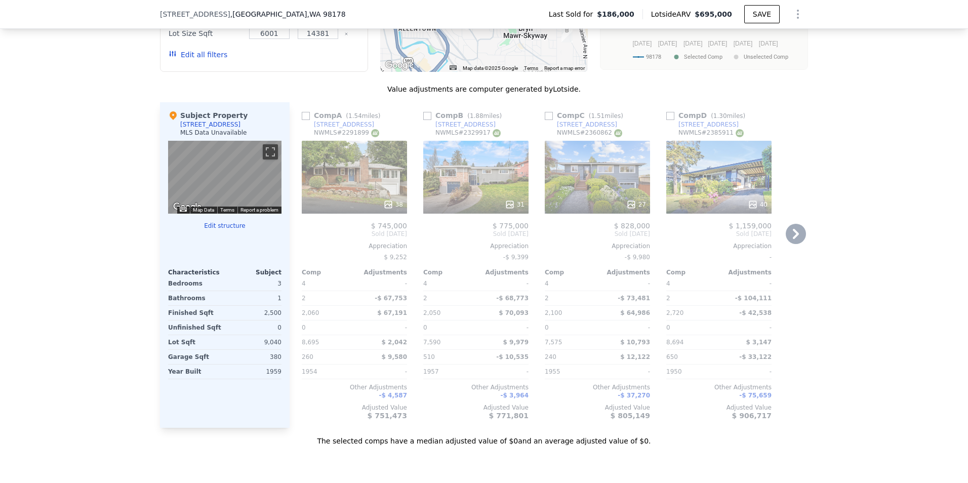
click at [789, 238] on icon at bounding box center [796, 234] width 20 height 20
click at [793, 237] on icon at bounding box center [796, 234] width 6 height 10
drag, startPoint x: 791, startPoint y: 237, endPoint x: 797, endPoint y: 237, distance: 6.1
click at [795, 237] on icon at bounding box center [796, 234] width 20 height 20
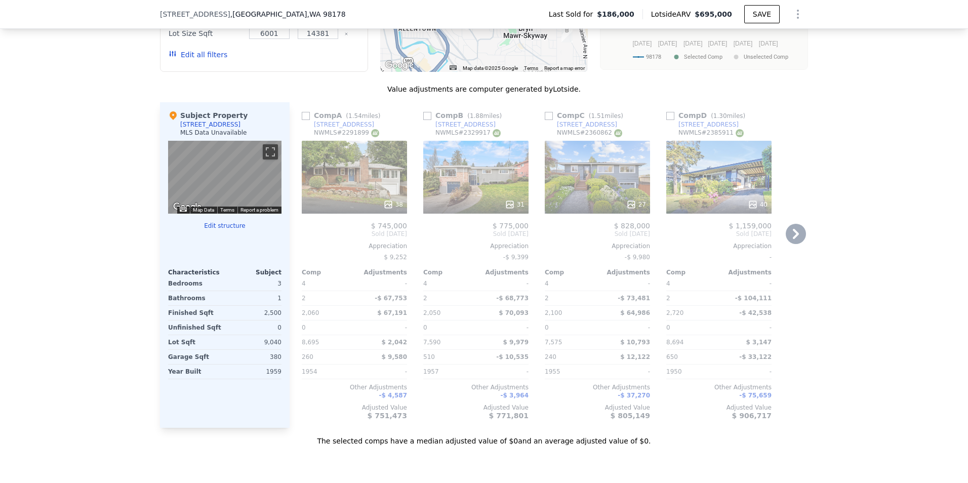
click at [797, 237] on icon at bounding box center [796, 234] width 20 height 20
drag, startPoint x: 797, startPoint y: 237, endPoint x: 794, endPoint y: 246, distance: 9.3
click at [794, 246] on div "Comp A ( 1.54 miles) [STREET_ADDRESS] # 2291899 38 $ 745,000 Sold [DATE] Apprec…" at bounding box center [549, 265] width 518 height 326
click at [794, 244] on icon at bounding box center [796, 234] width 20 height 20
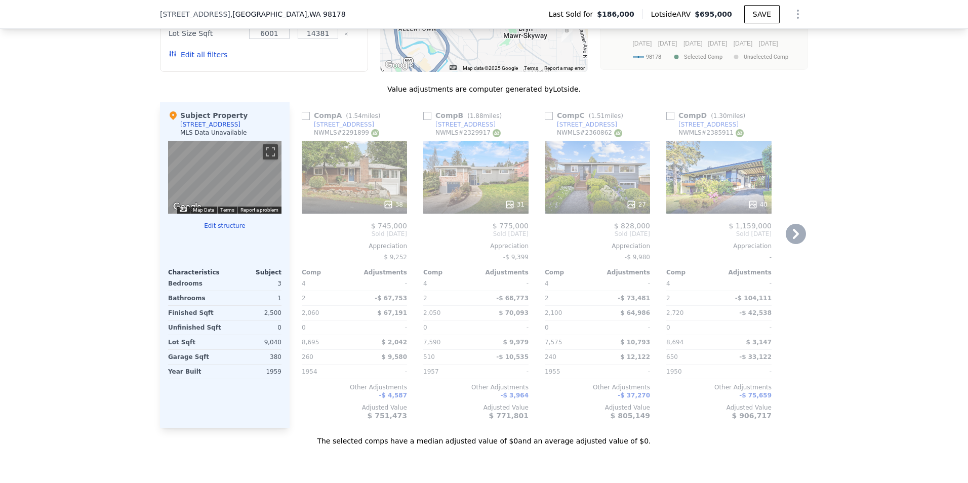
click at [793, 244] on icon at bounding box center [796, 234] width 20 height 20
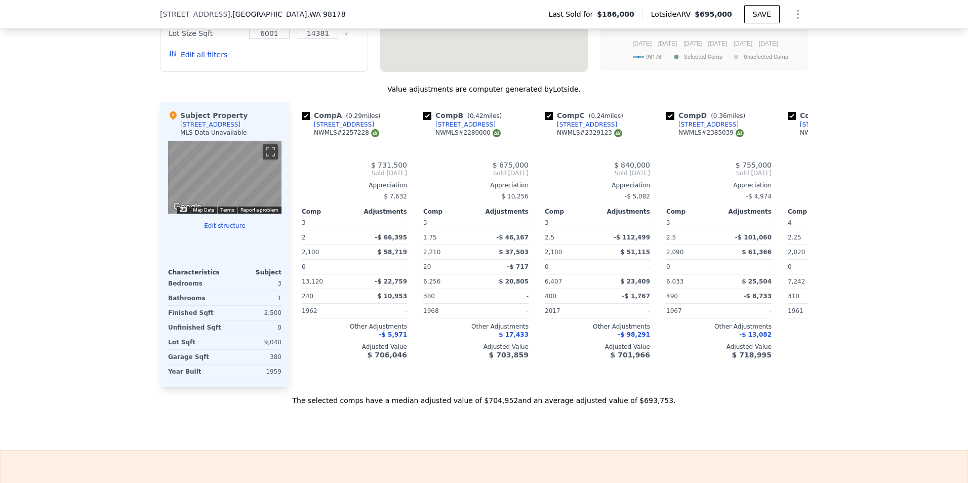
type input "3"
type input "5"
type input "1.75"
type input "3"
type input "1970"
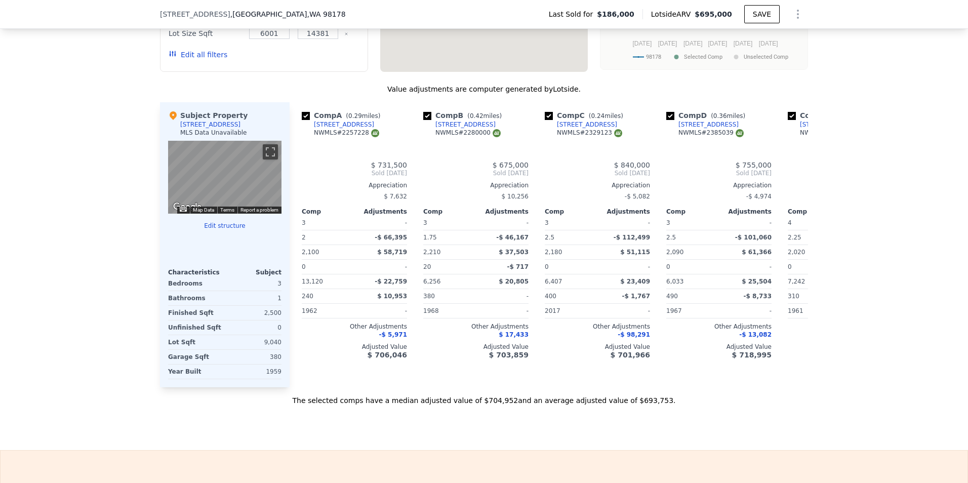
type input "2460"
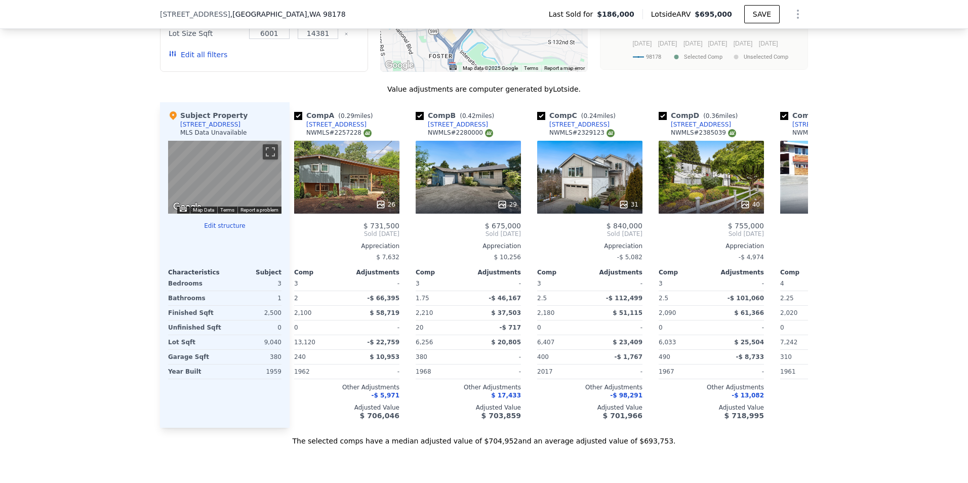
scroll to position [0, 0]
